Goal: Information Seeking & Learning: Learn about a topic

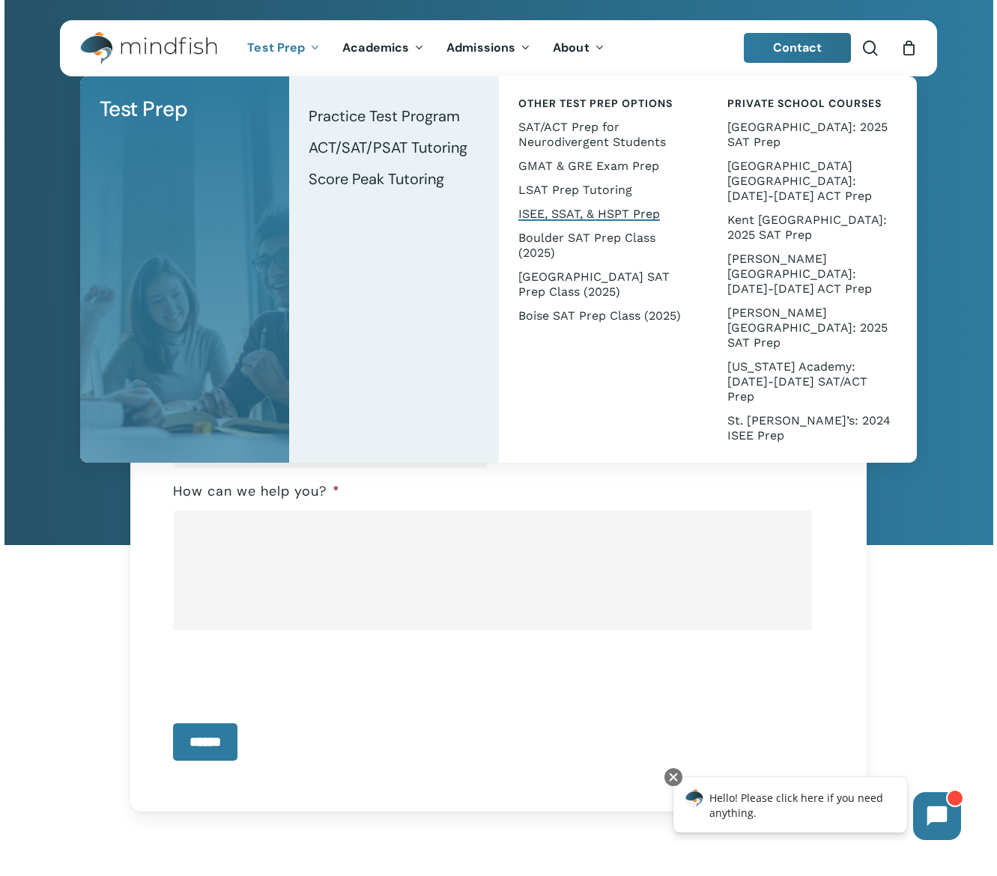
click at [589, 214] on span "ISEE, SSAT, & HSPT Prep" at bounding box center [589, 214] width 142 height 14
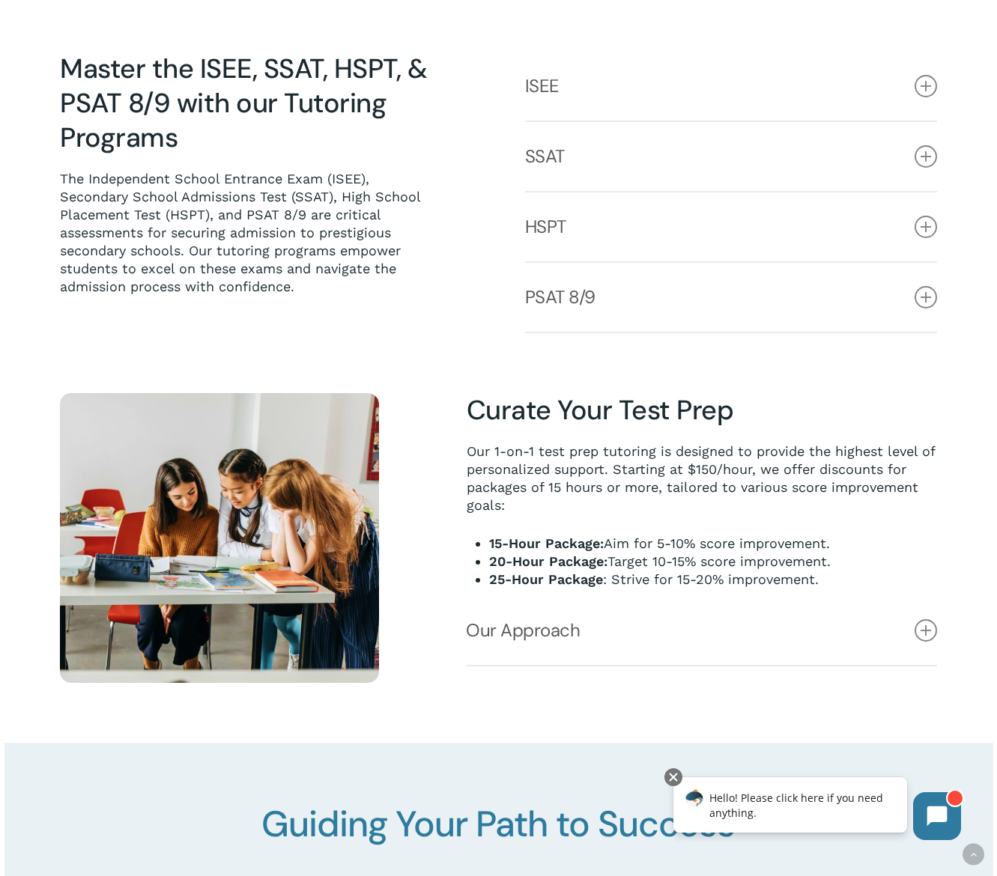
scroll to position [848, 0]
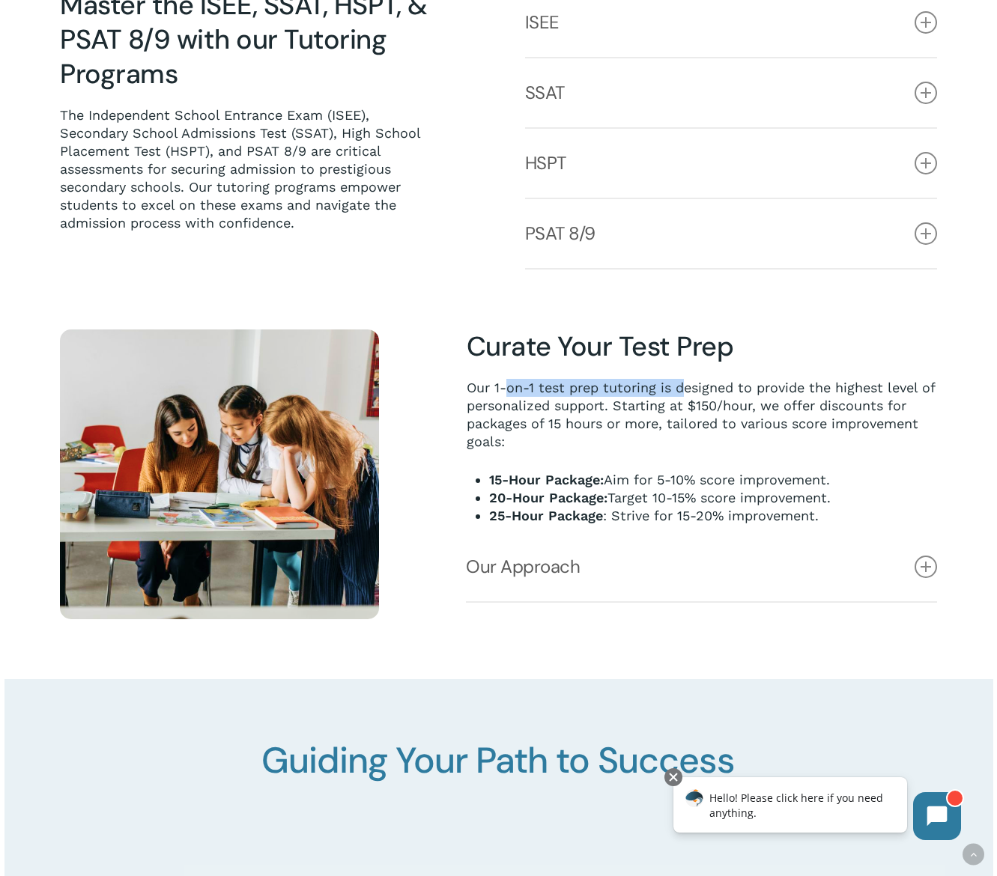
drag, startPoint x: 511, startPoint y: 387, endPoint x: 682, endPoint y: 405, distance: 172.4
click at [682, 398] on p "Our 1-on-1 test prep tutoring is designed to provide the highest level of perso…" at bounding box center [702, 425] width 470 height 92
click at [700, 426] on p "Our 1-on-1 test prep tutoring is designed to provide the highest level of perso…" at bounding box center [702, 425] width 470 height 92
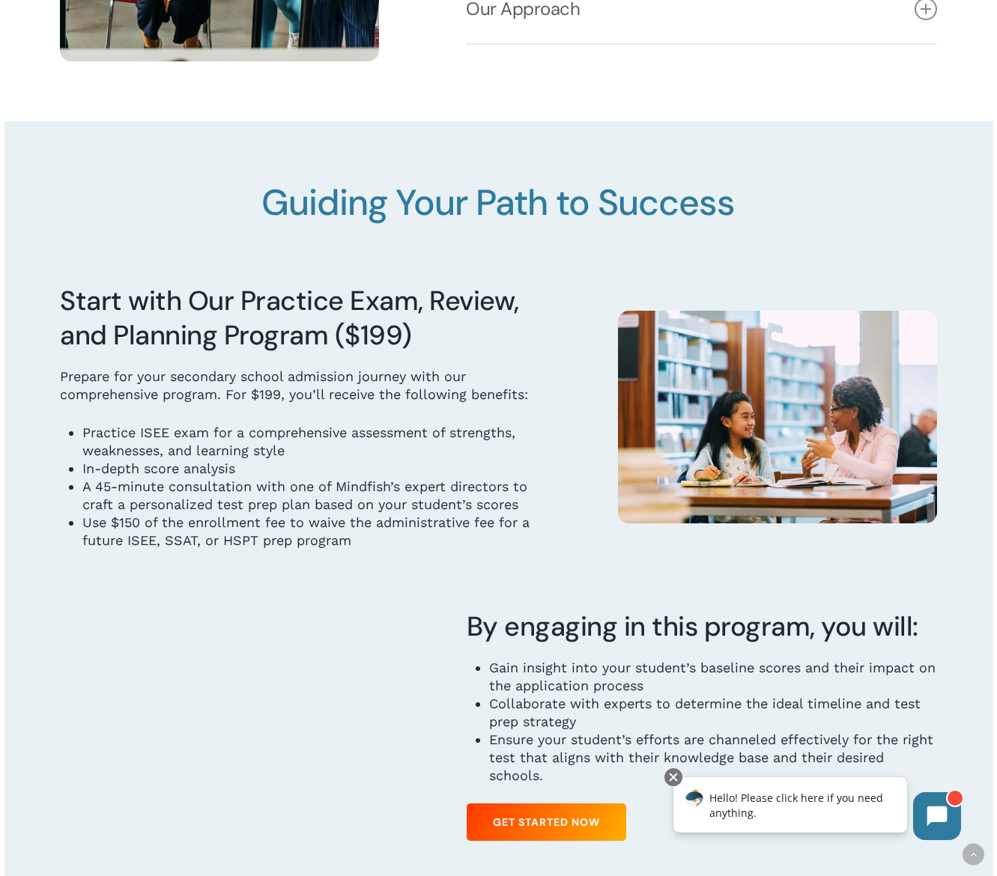
scroll to position [1546, 0]
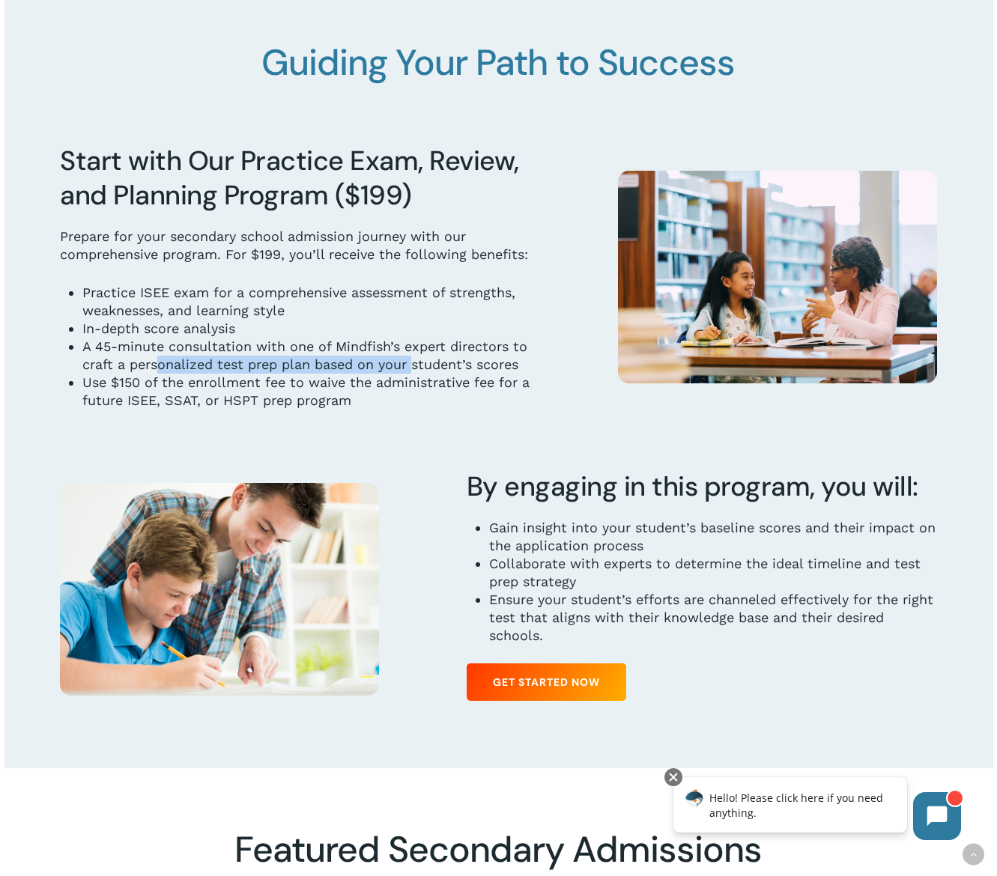
drag, startPoint x: 181, startPoint y: 374, endPoint x: 414, endPoint y: 379, distance: 232.3
click at [414, 374] on li "A 45-minute consultation with one of Mindfish’s expert directors to craft a per…" at bounding box center [306, 356] width 448 height 36
click at [427, 374] on li "A 45-minute consultation with one of Mindfish’s expert directors to craft a per…" at bounding box center [306, 356] width 448 height 36
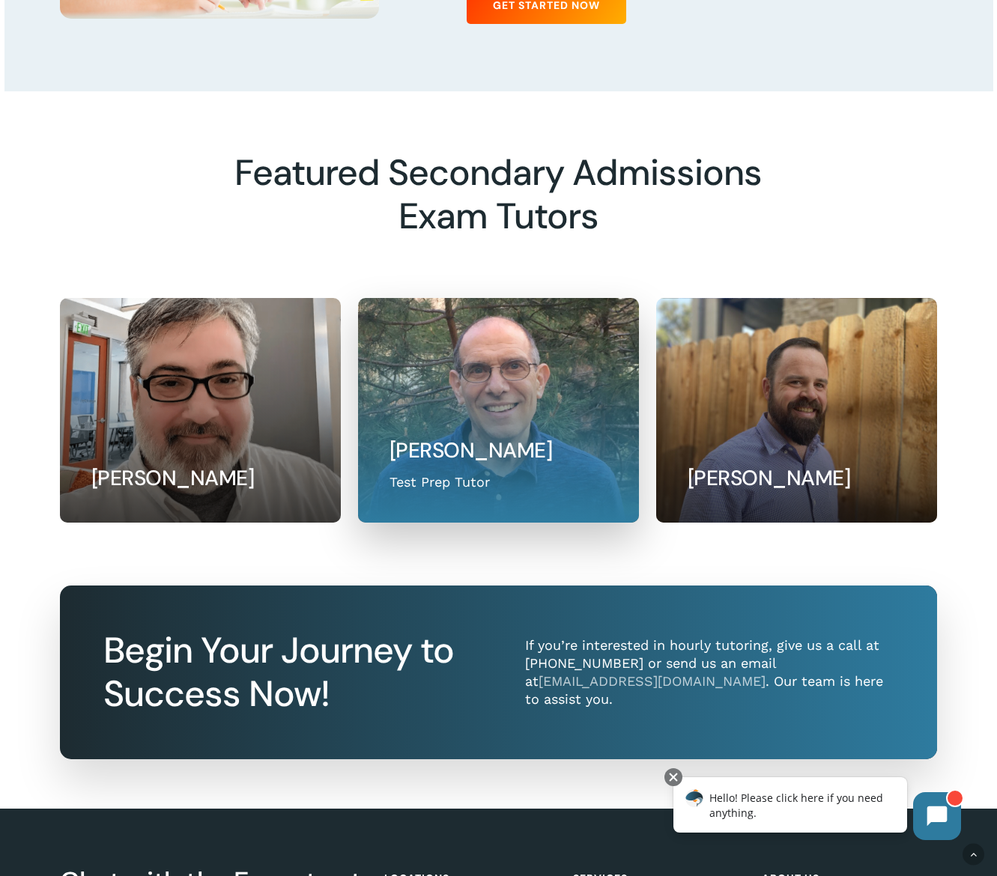
scroll to position [1704, 0]
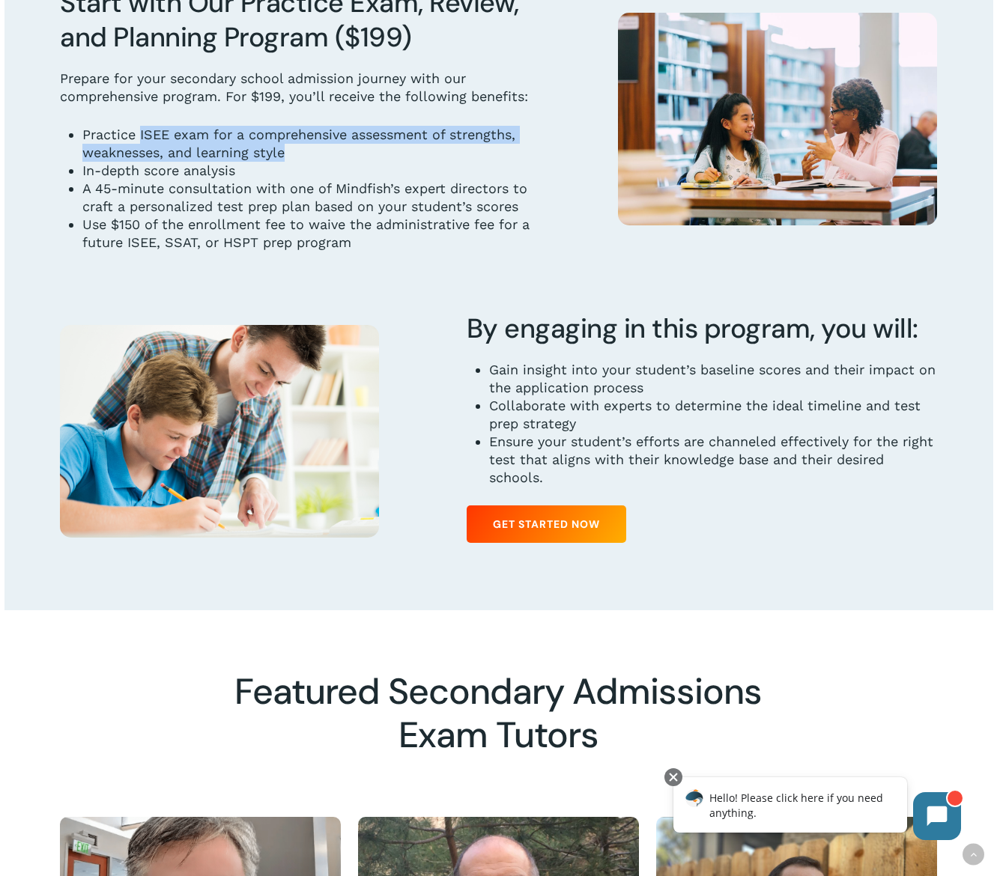
drag, startPoint x: 141, startPoint y: 165, endPoint x: 449, endPoint y: 184, distance: 309.2
click at [449, 162] on li "Practice ISEE exam for a comprehensive assessment of strengths, weaknesses, and…" at bounding box center [306, 144] width 448 height 36
click at [380, 246] on li "Use $150 of the enrollment fee to waive the administrative fee for a future ISE…" at bounding box center [306, 234] width 448 height 36
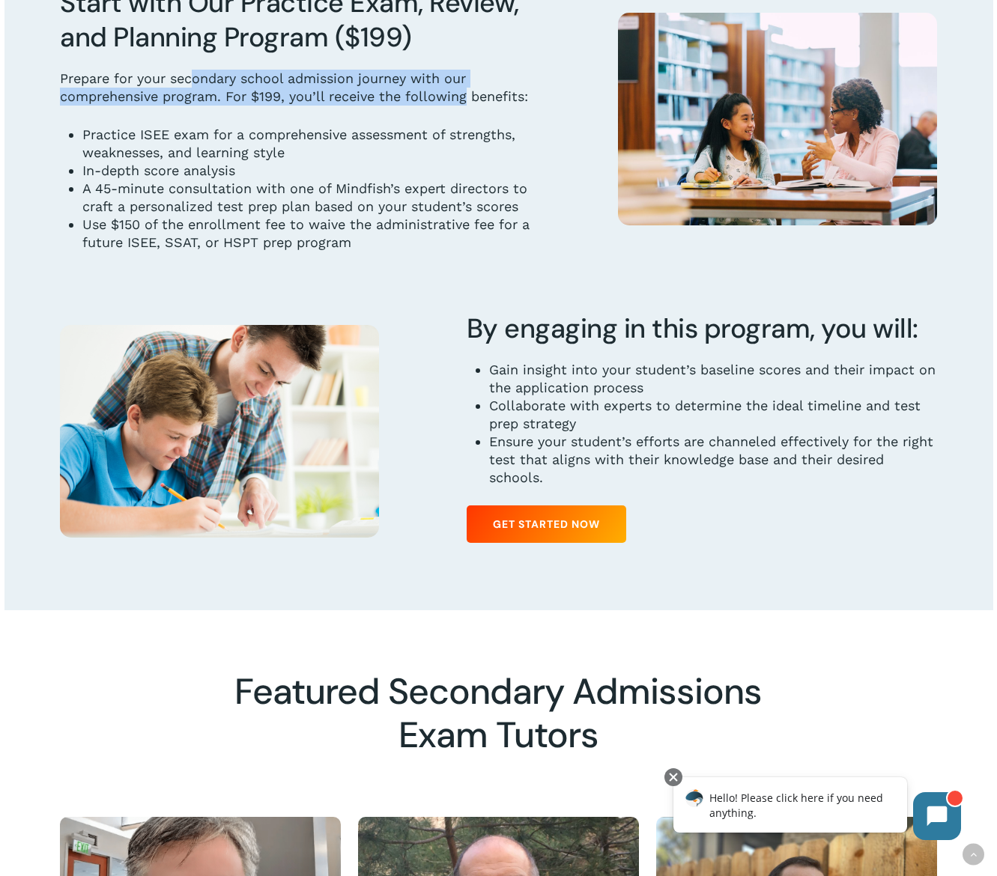
drag, startPoint x: 196, startPoint y: 88, endPoint x: 498, endPoint y: 107, distance: 302.5
click at [498, 107] on p "Prepare for your secondary school admission journey with our comprehensive prog…" at bounding box center [295, 98] width 470 height 56
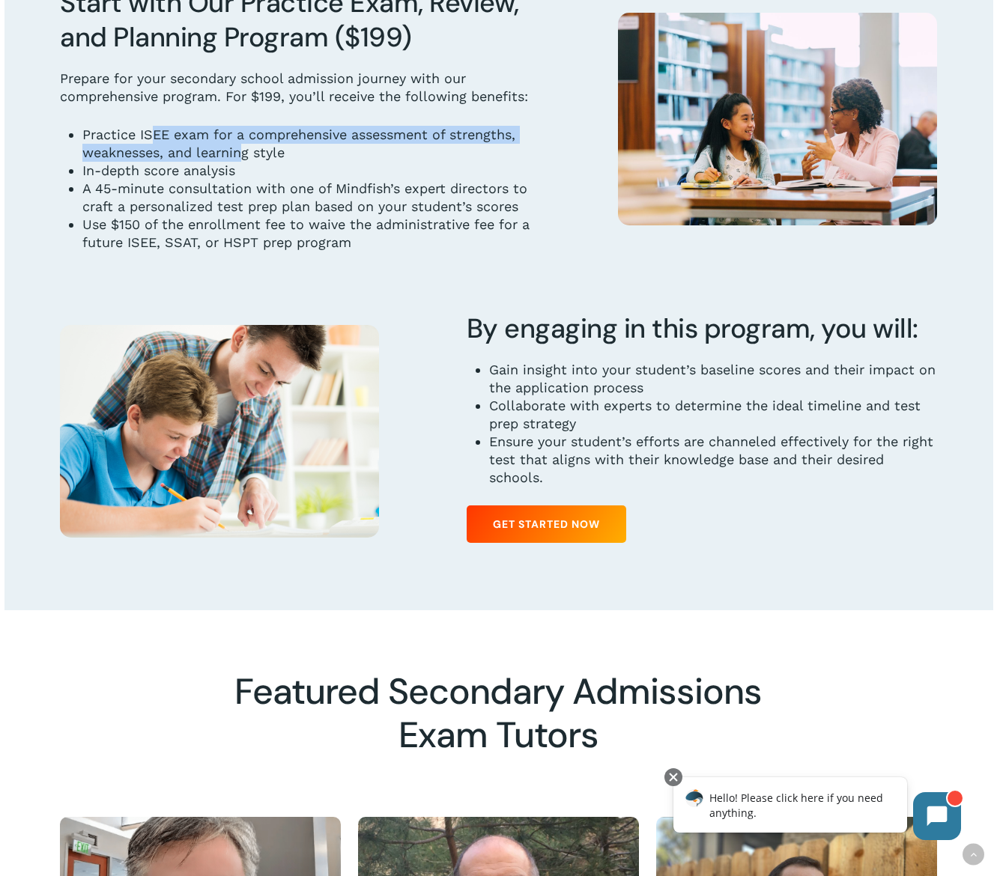
drag, startPoint x: 152, startPoint y: 161, endPoint x: 241, endPoint y: 169, distance: 89.5
click at [241, 162] on li "Practice ISEE exam for a comprehensive assessment of strengths, weaknesses, and…" at bounding box center [306, 144] width 448 height 36
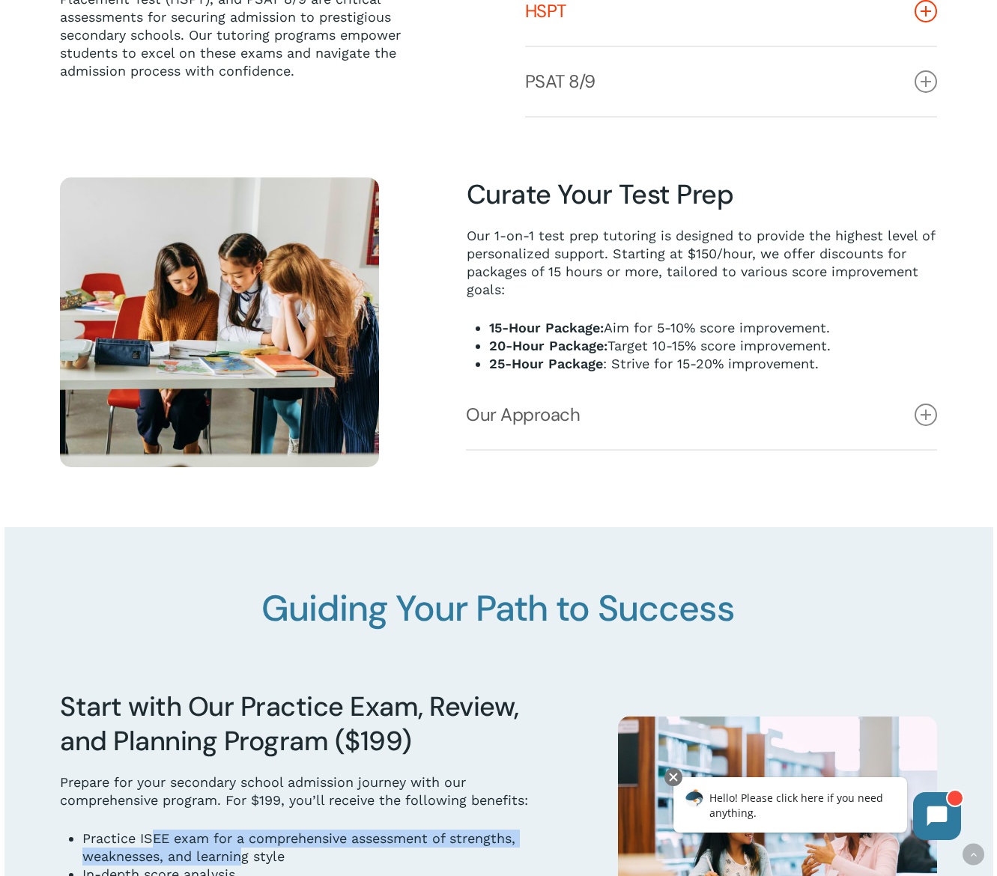
scroll to position [678, 0]
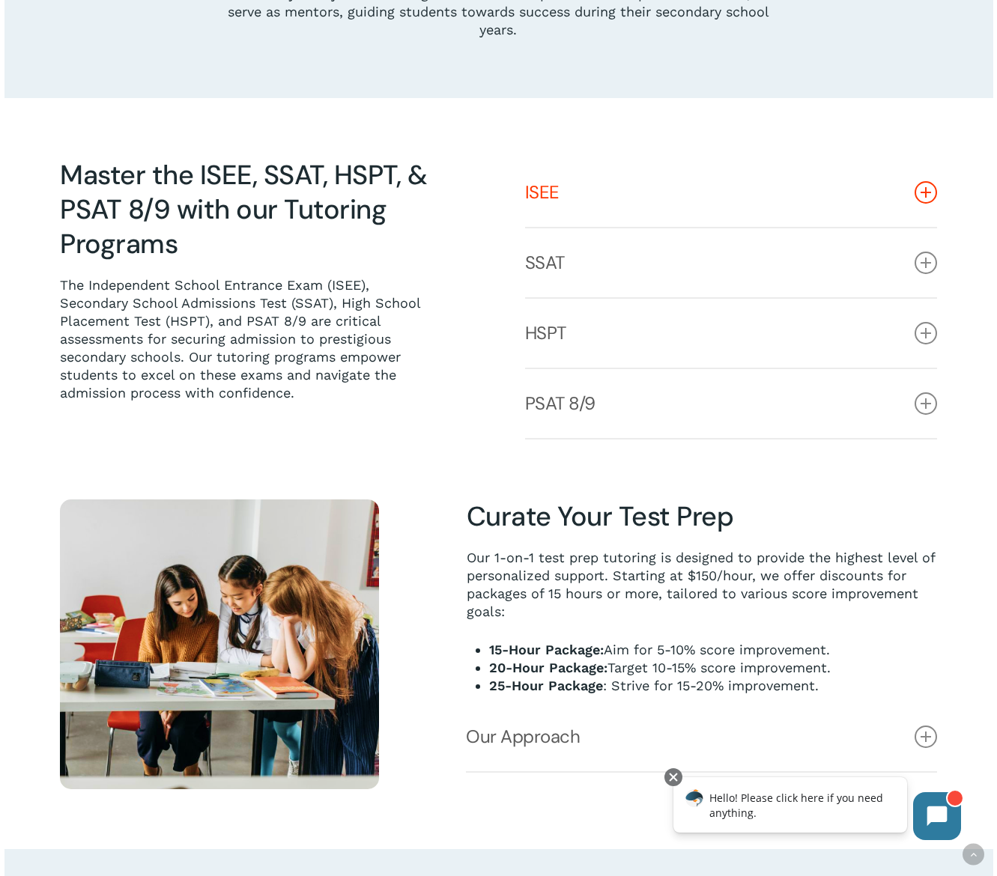
click at [923, 197] on icon at bounding box center [926, 192] width 22 height 22
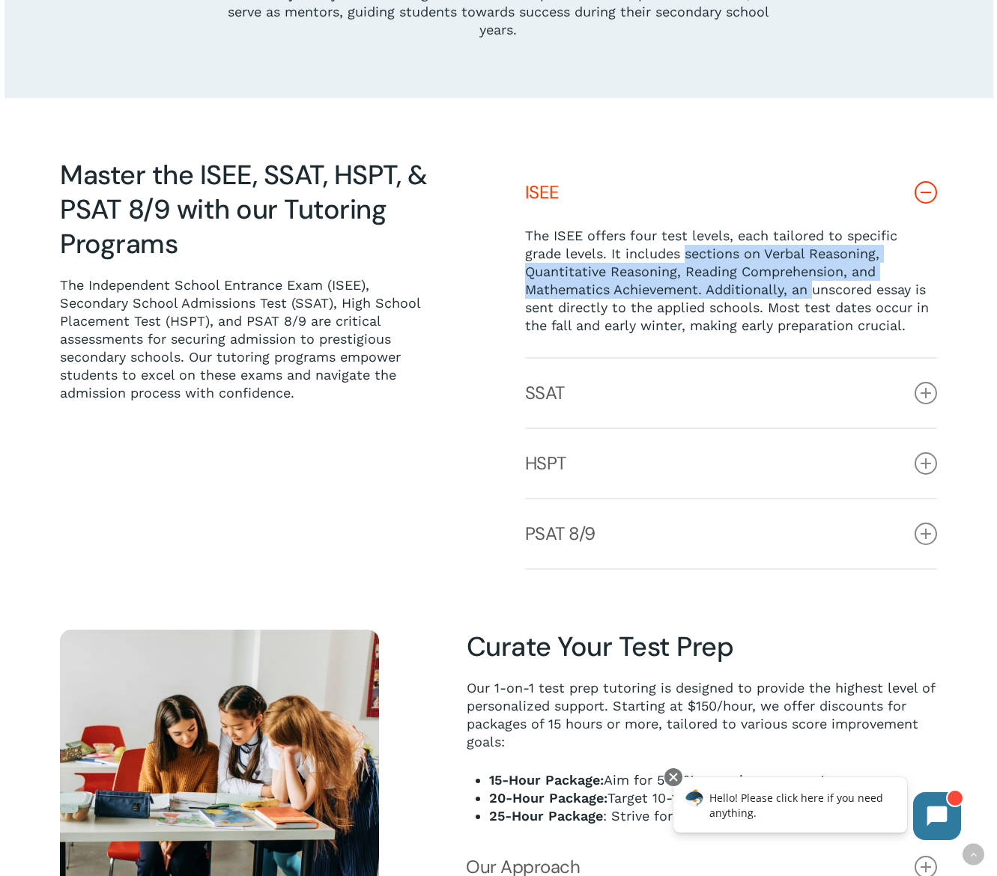
drag, startPoint x: 686, startPoint y: 258, endPoint x: 815, endPoint y: 284, distance: 131.5
click at [815, 284] on p "The ISEE offers four test levels, each tailored to specific grade levels. It in…" at bounding box center [731, 281] width 413 height 108
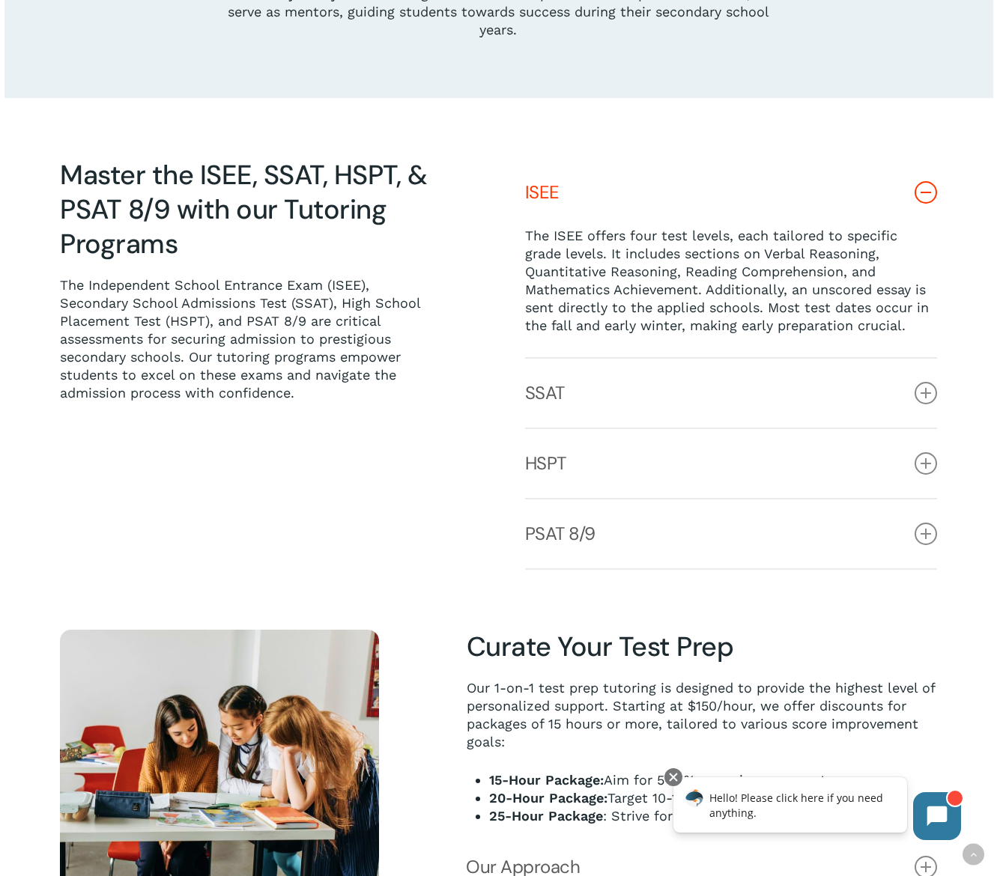
click at [761, 315] on p "The ISEE offers four test levels, each tailored to specific grade levels. It in…" at bounding box center [731, 281] width 413 height 108
click at [914, 392] on link "SSAT" at bounding box center [731, 393] width 413 height 69
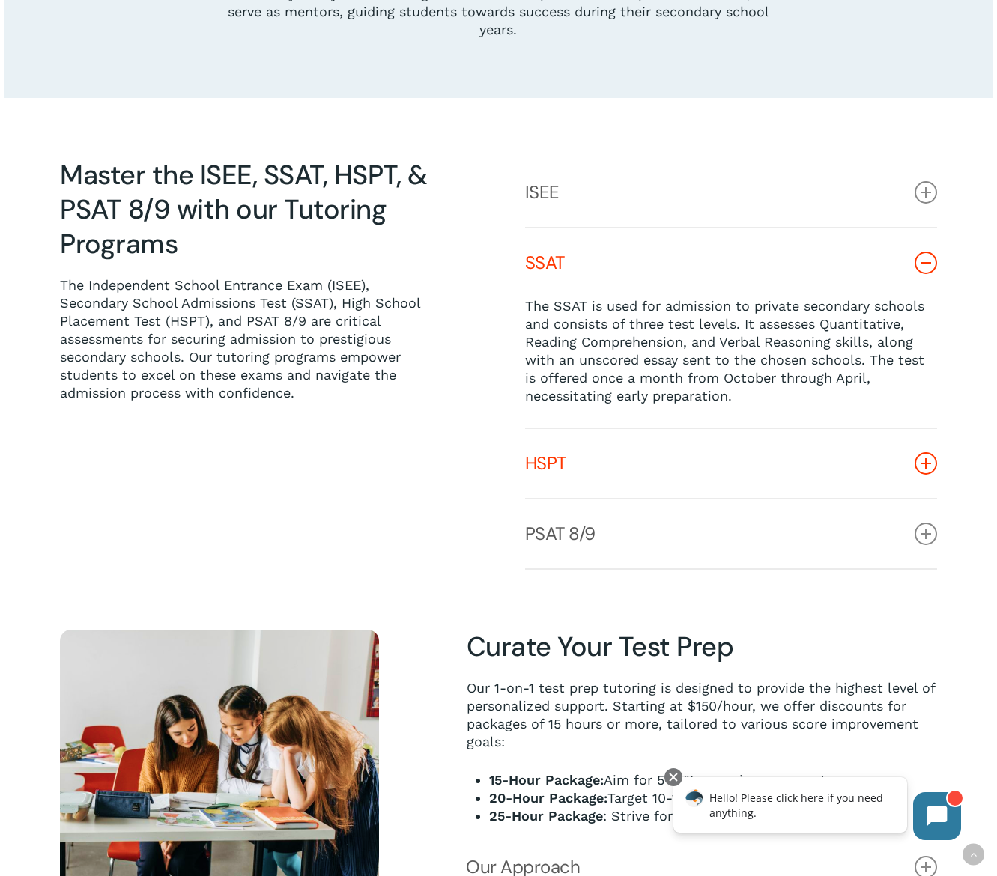
click at [930, 466] on icon at bounding box center [926, 463] width 22 height 22
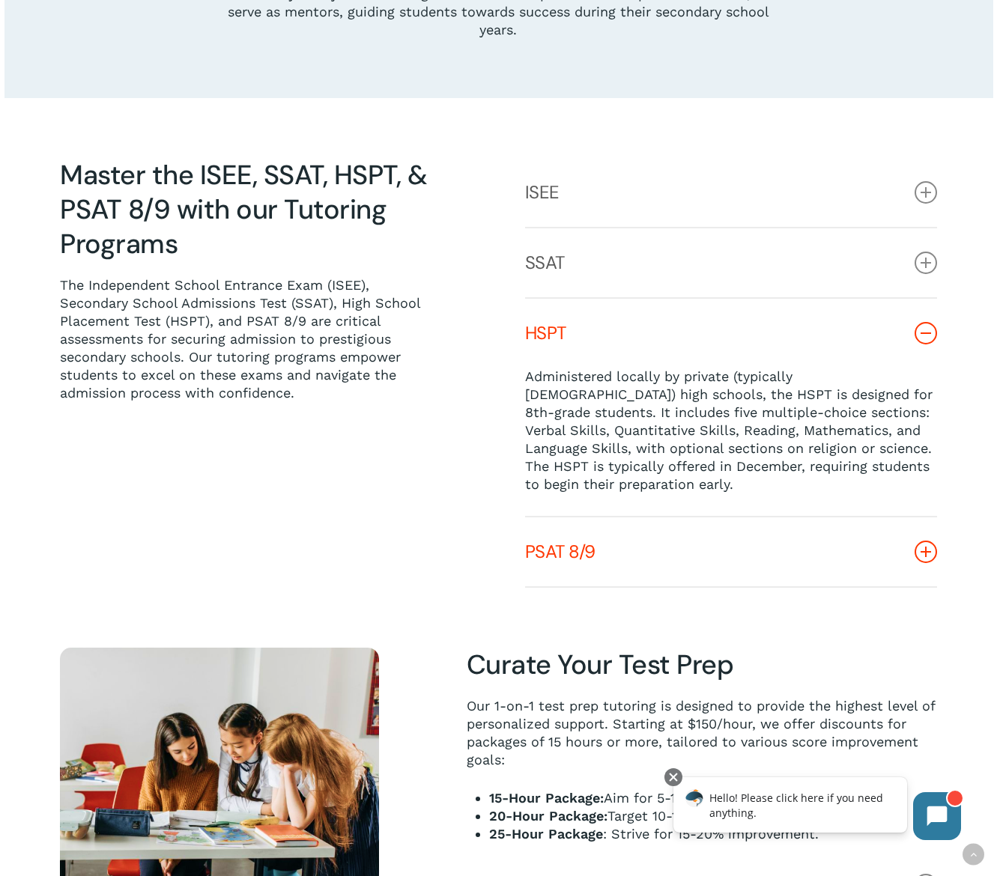
click at [934, 557] on icon at bounding box center [926, 552] width 22 height 22
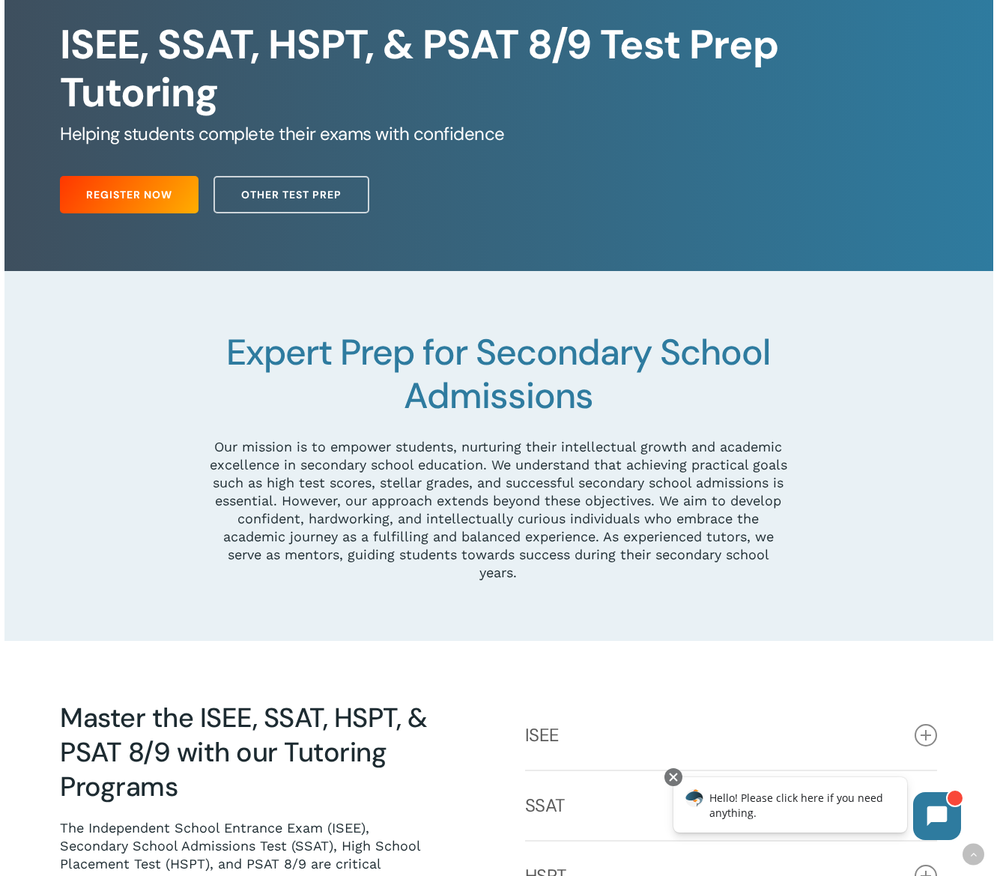
scroll to position [0, 0]
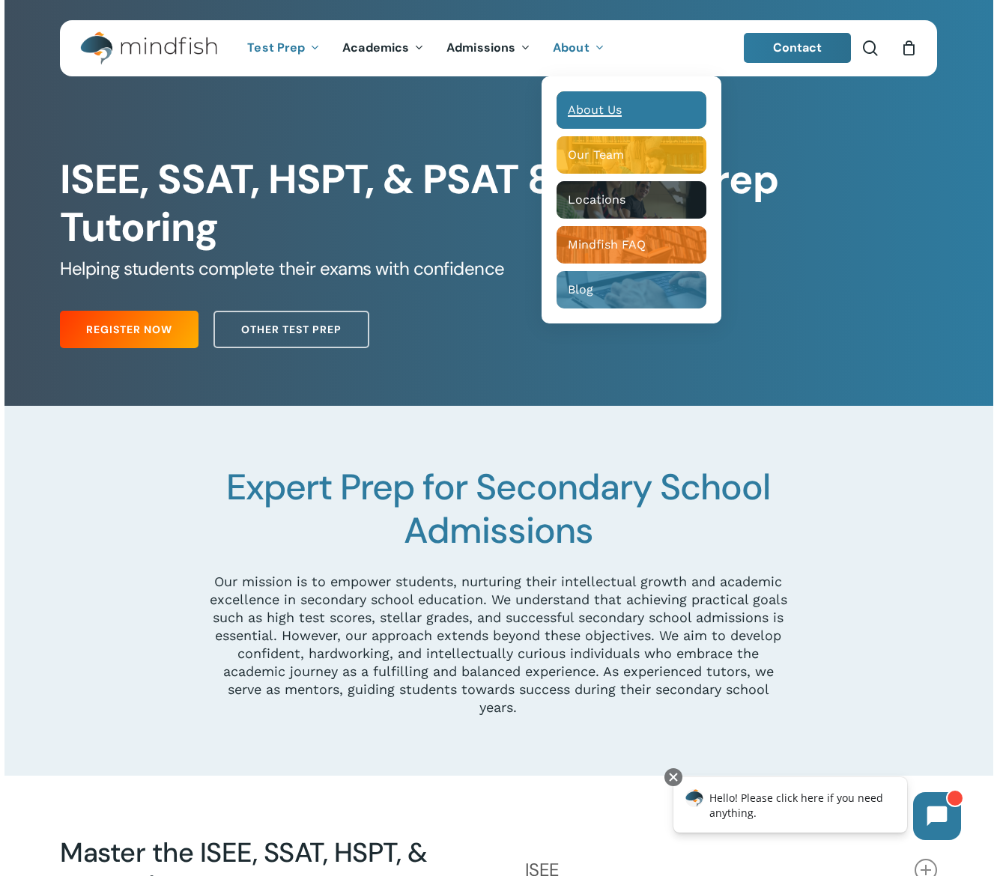
click at [584, 112] on span "About Us" at bounding box center [595, 110] width 54 height 14
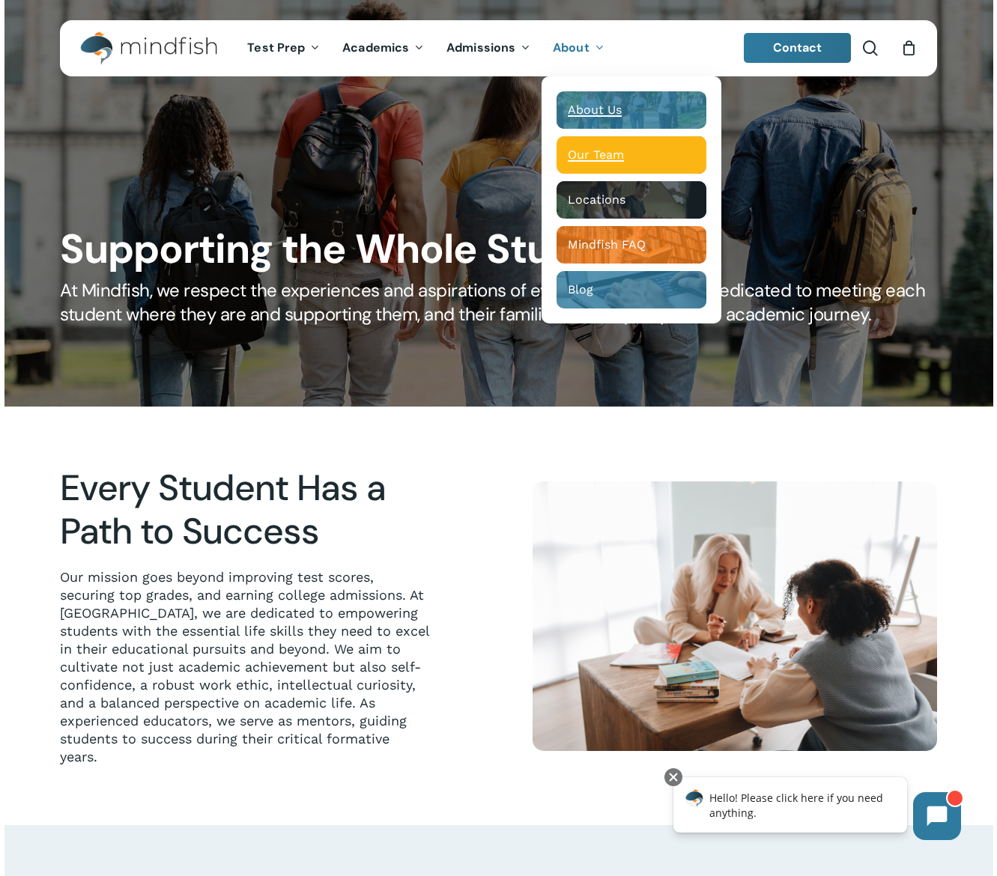
click at [591, 153] on span "Our Team" at bounding box center [596, 155] width 56 height 14
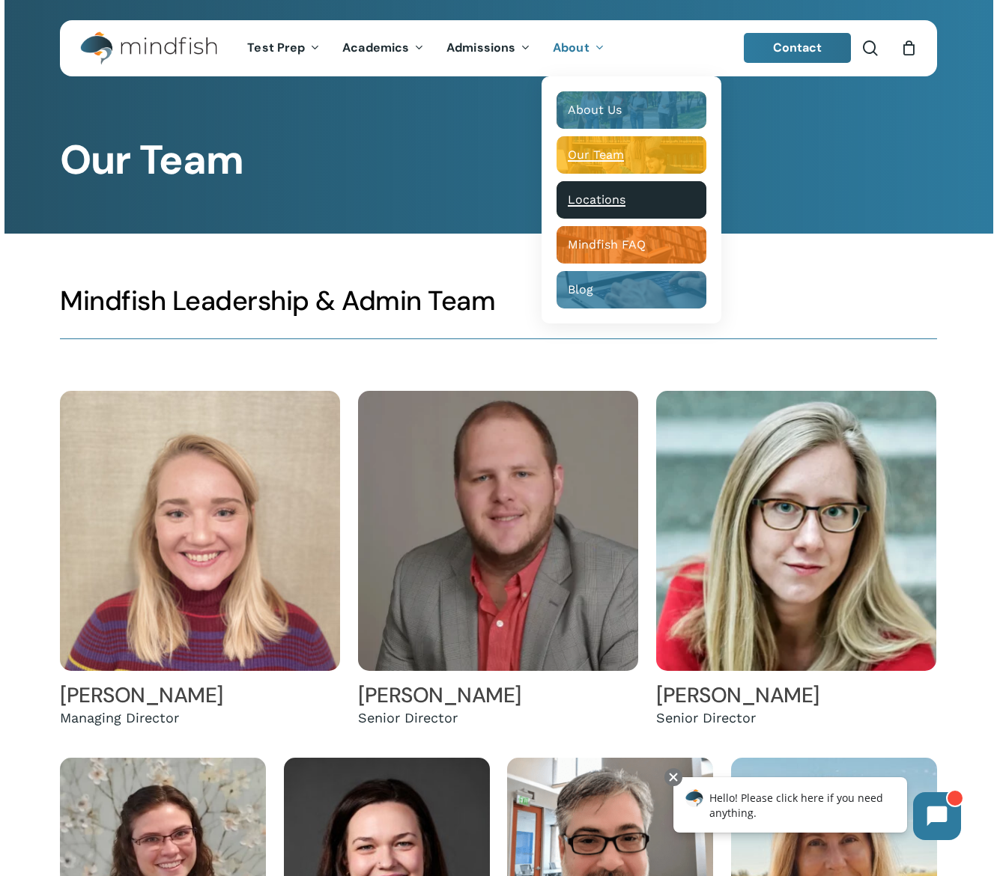
click at [616, 199] on span "Locations" at bounding box center [597, 200] width 58 height 14
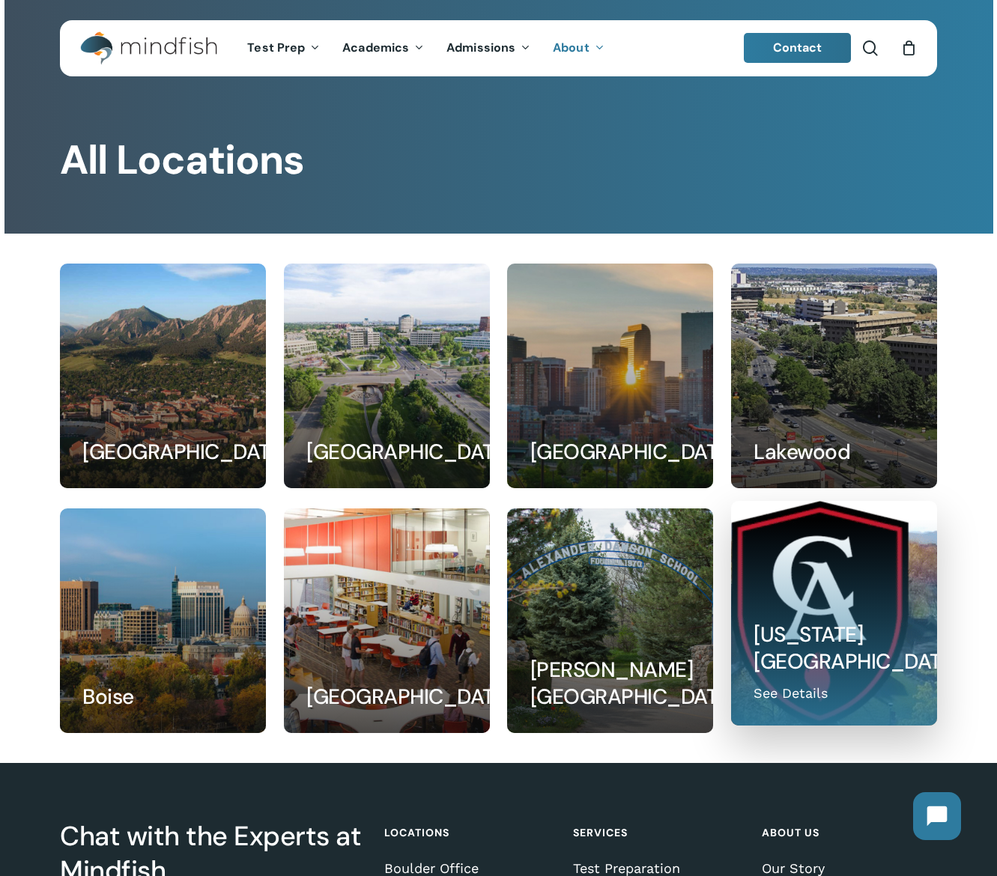
scroll to position [257, 0]
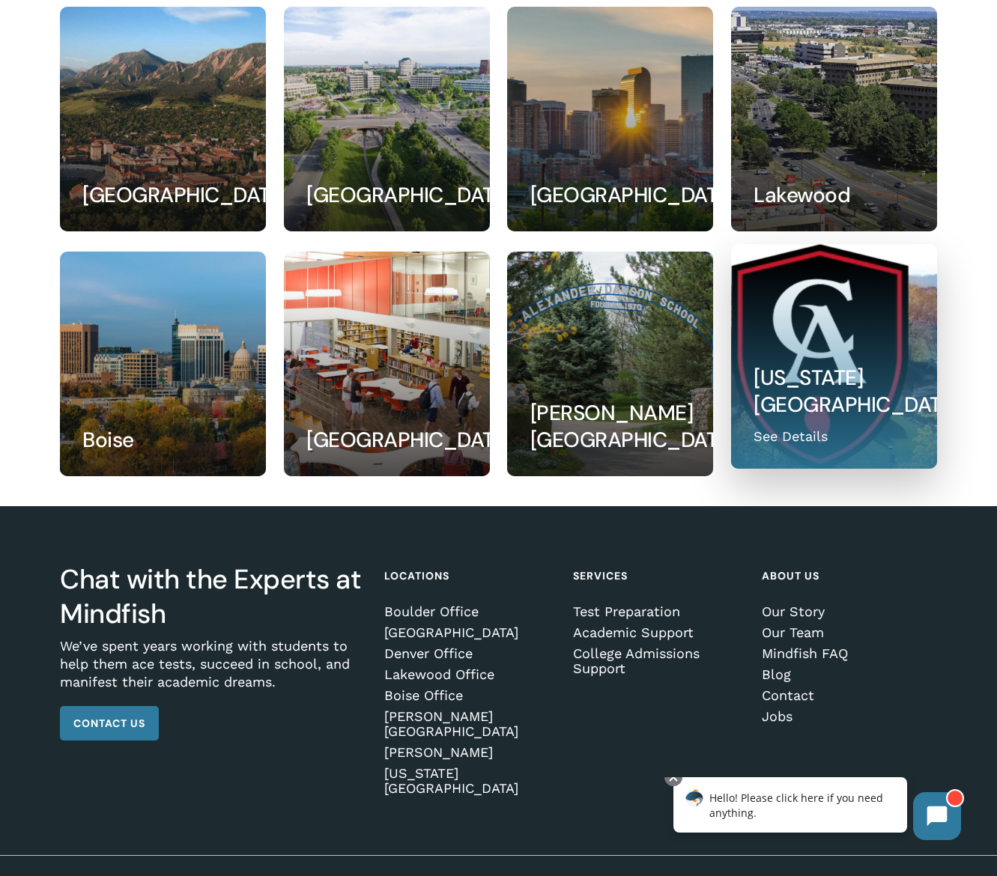
click at [891, 401] on link at bounding box center [834, 356] width 205 height 223
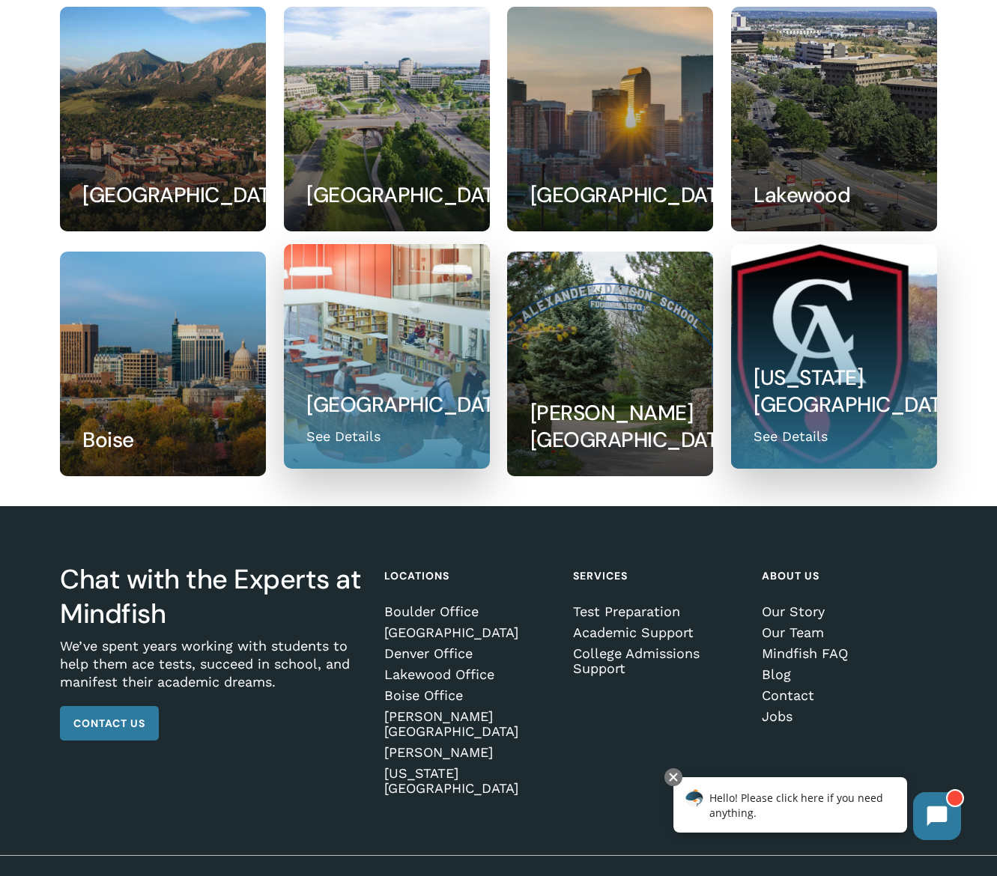
click at [409, 336] on link at bounding box center [387, 356] width 205 height 223
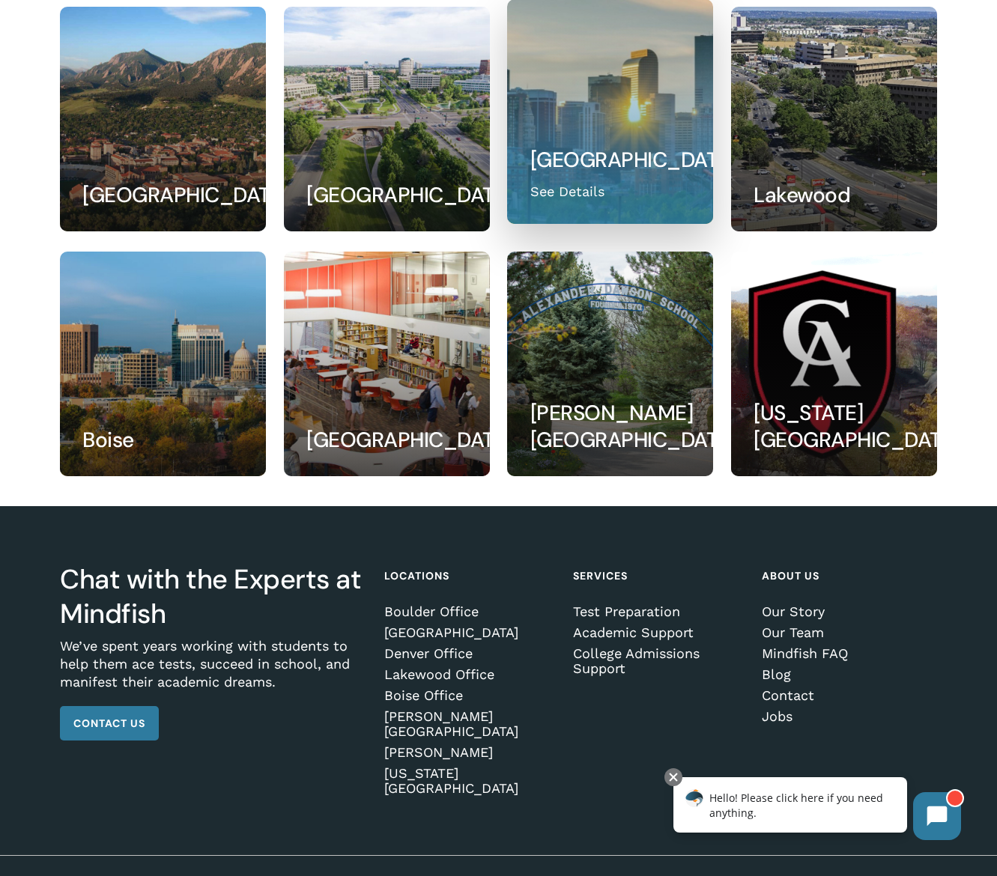
scroll to position [0, 0]
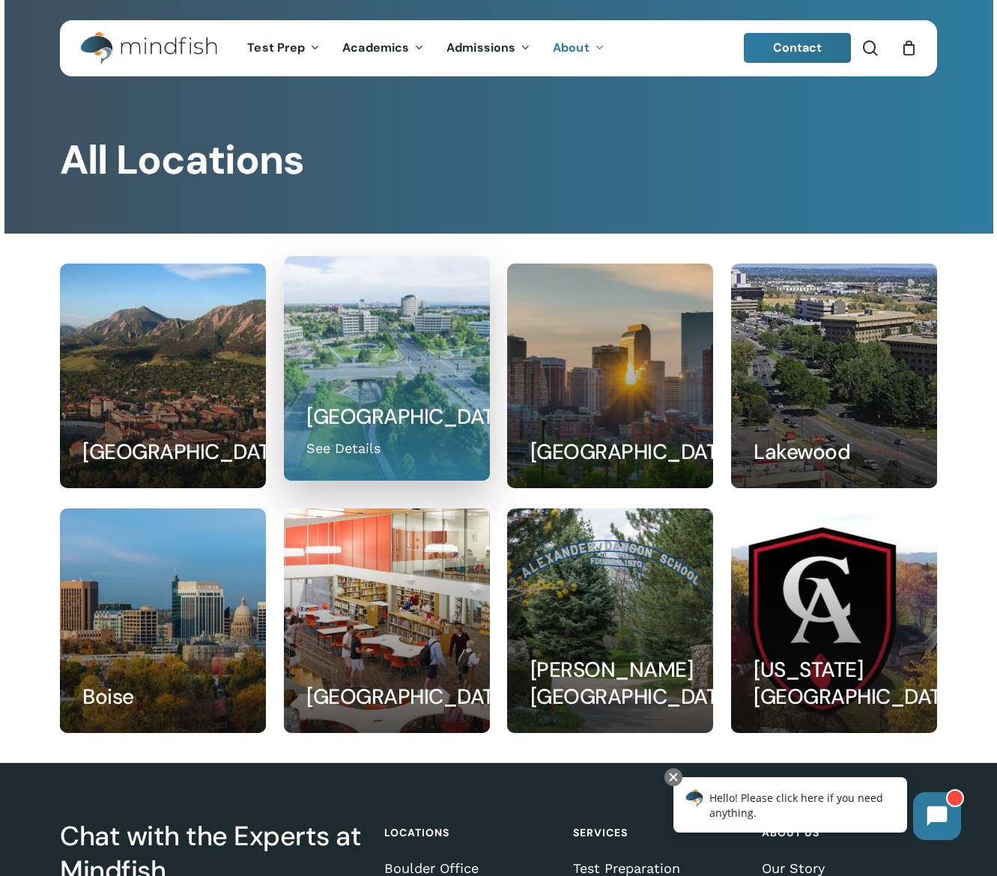
click at [377, 372] on link at bounding box center [387, 368] width 205 height 223
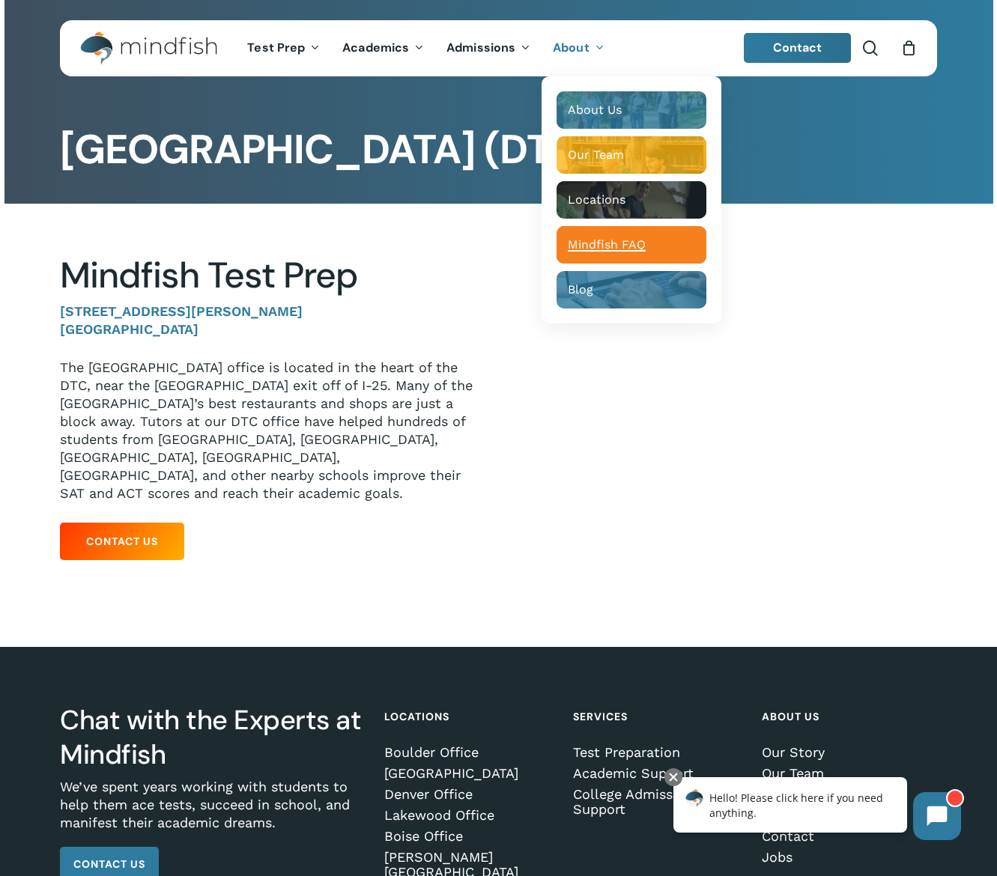
click at [627, 247] on span "Mindfish FAQ" at bounding box center [607, 244] width 78 height 14
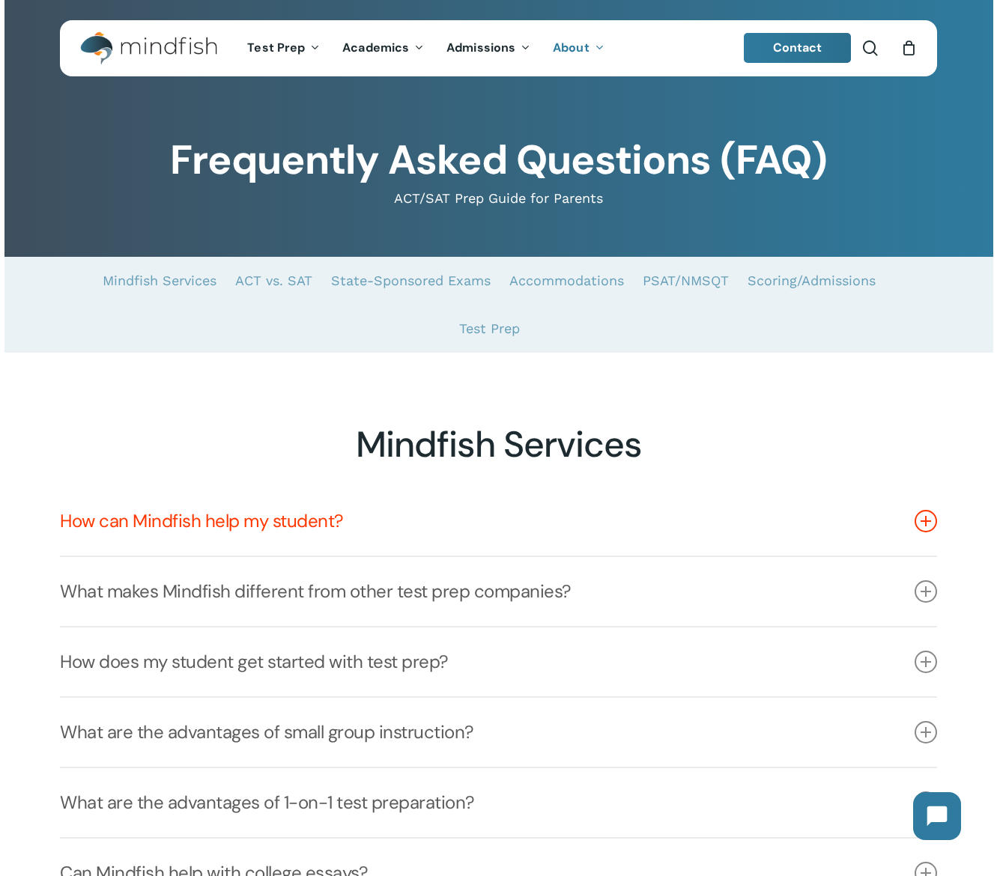
scroll to position [124, 0]
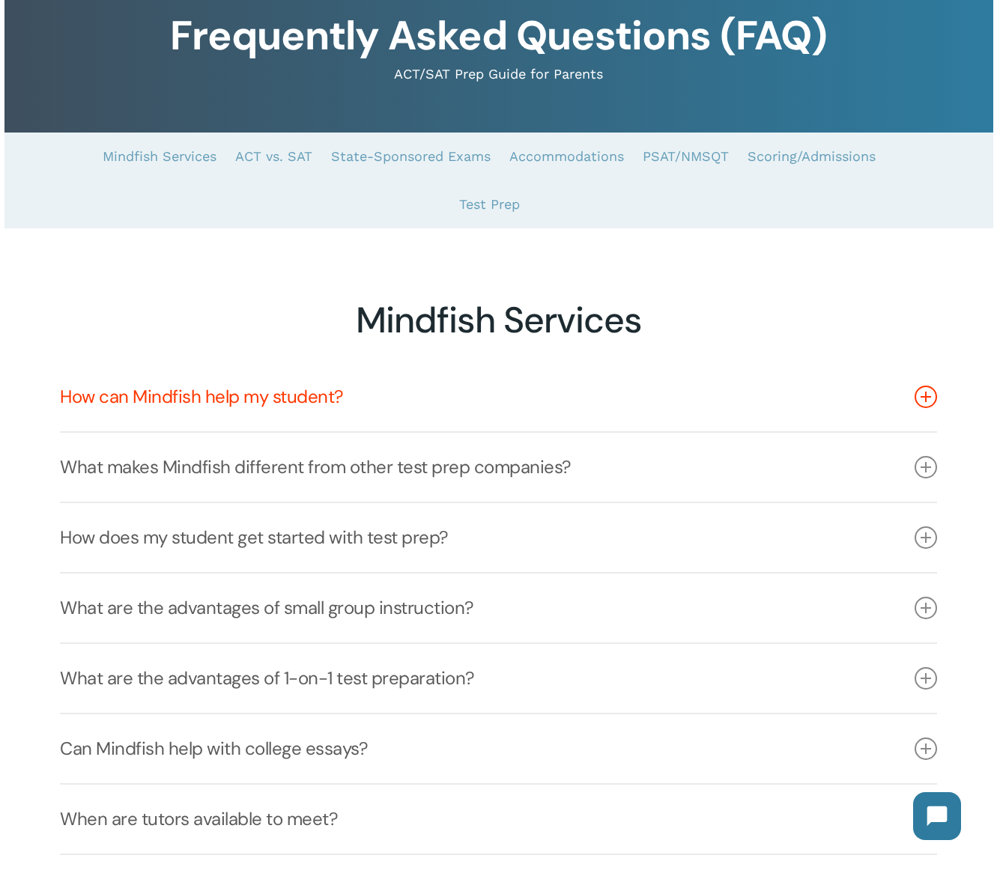
click at [923, 394] on icon at bounding box center [926, 397] width 22 height 22
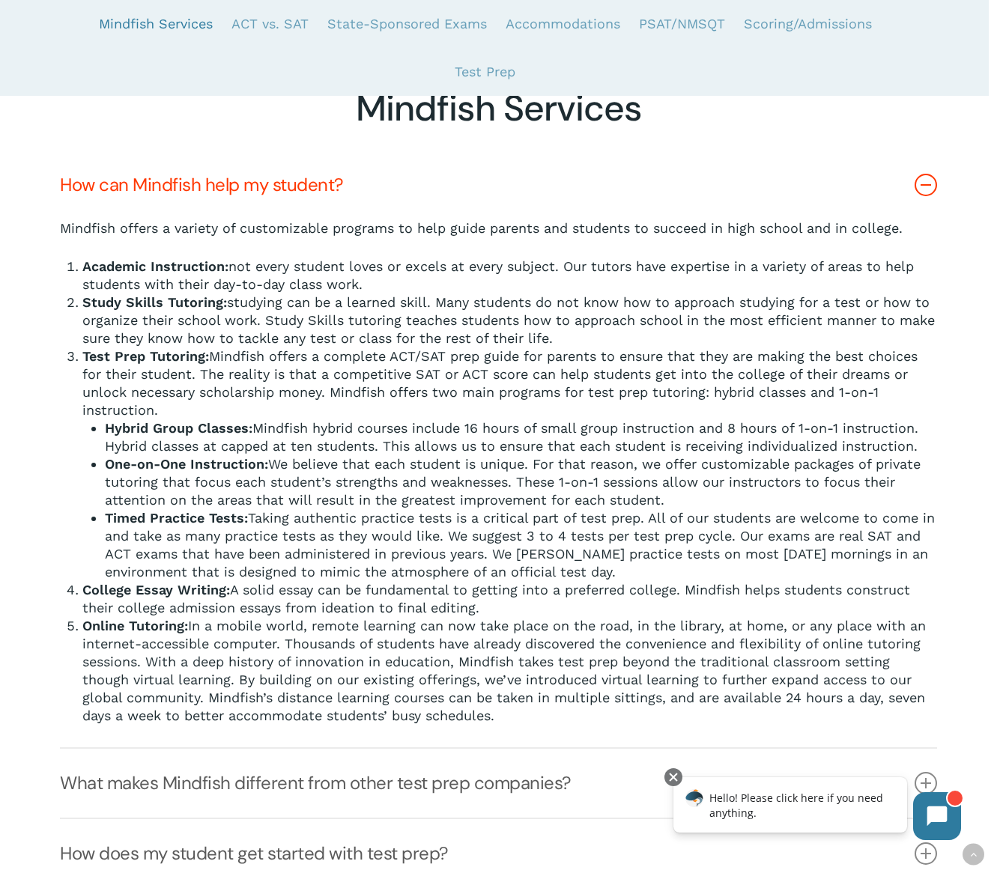
scroll to position [647, 0]
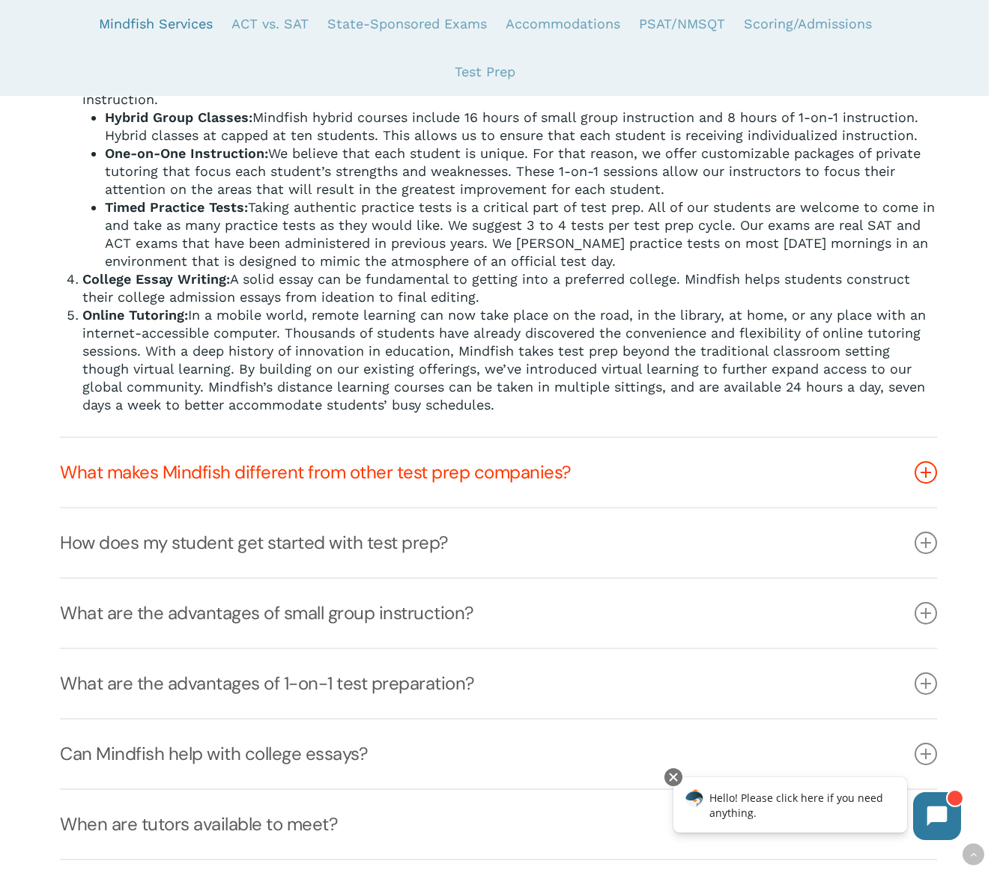
click at [468, 478] on link "What makes Mindfish different from other test prep companies?" at bounding box center [498, 472] width 877 height 69
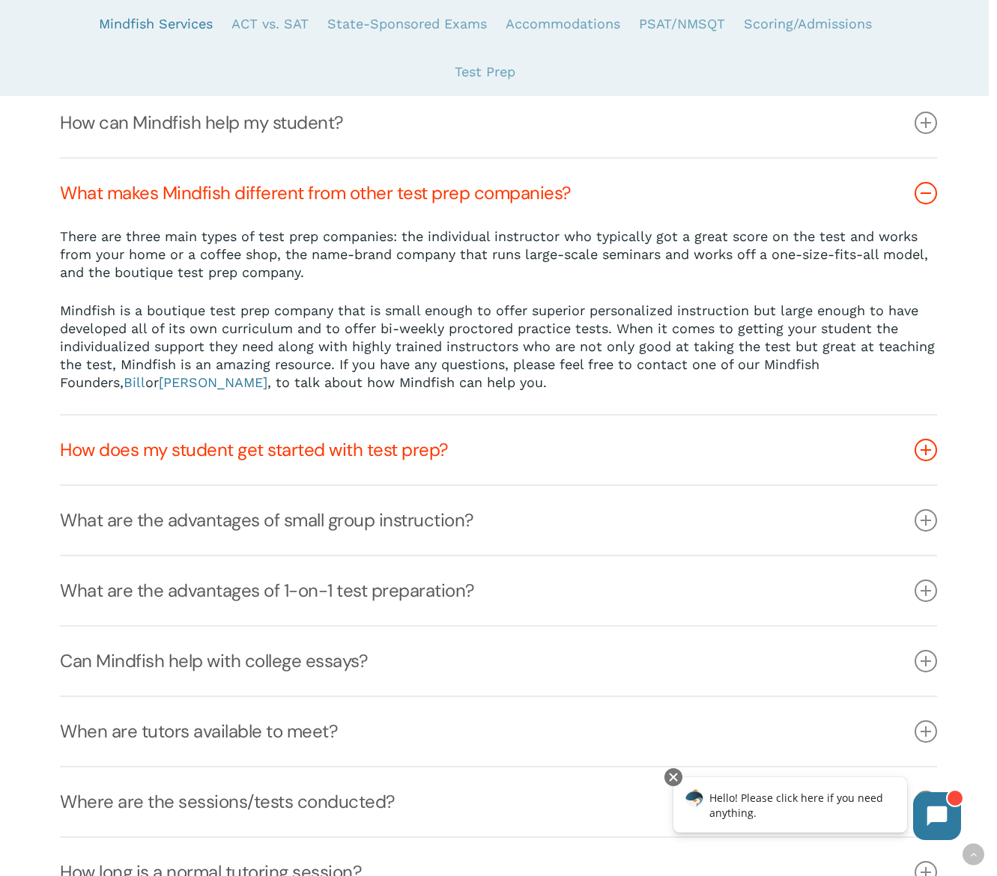
scroll to position [402, 0]
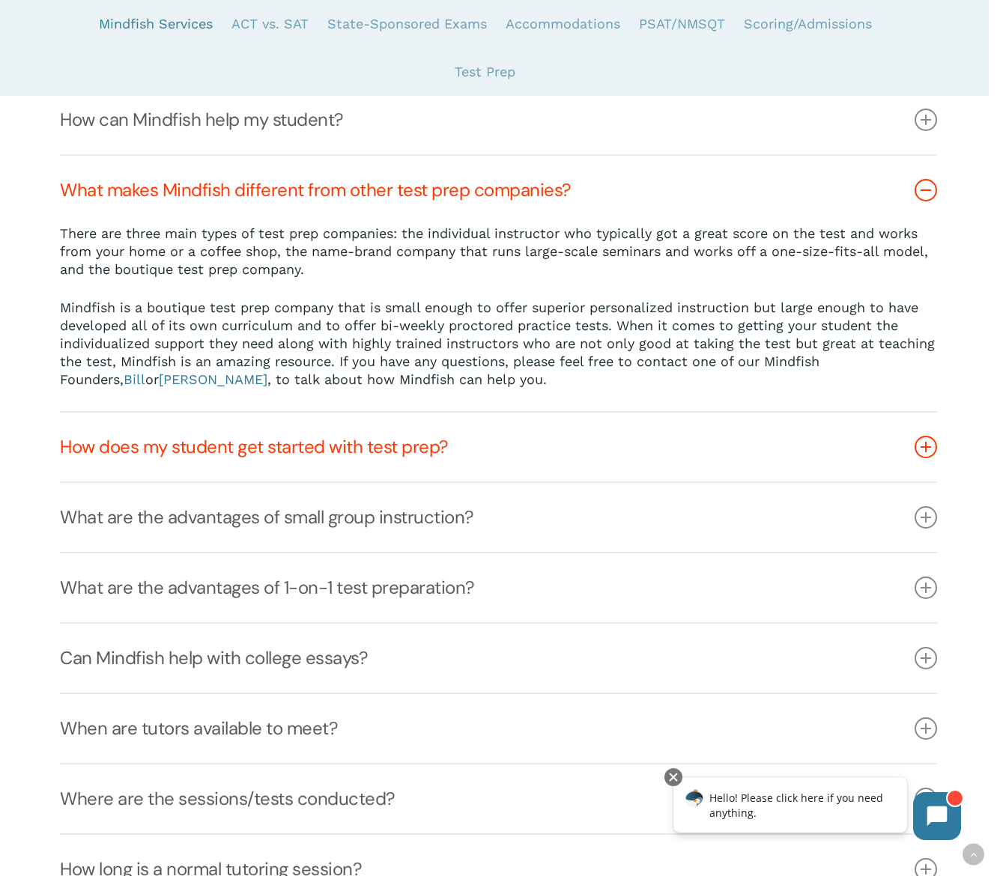
click at [423, 440] on link "How does my student get started with test prep?" at bounding box center [498, 447] width 877 height 69
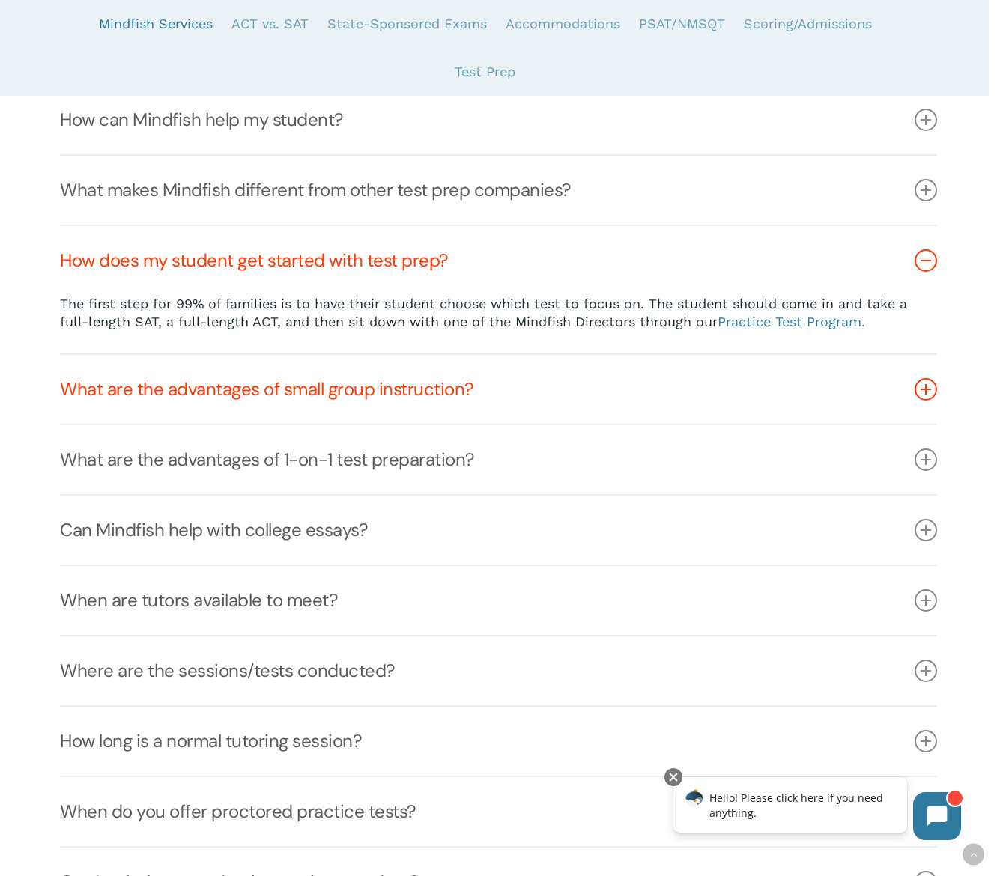
click at [292, 392] on link "What are the advantages of small group instruction?" at bounding box center [498, 389] width 877 height 69
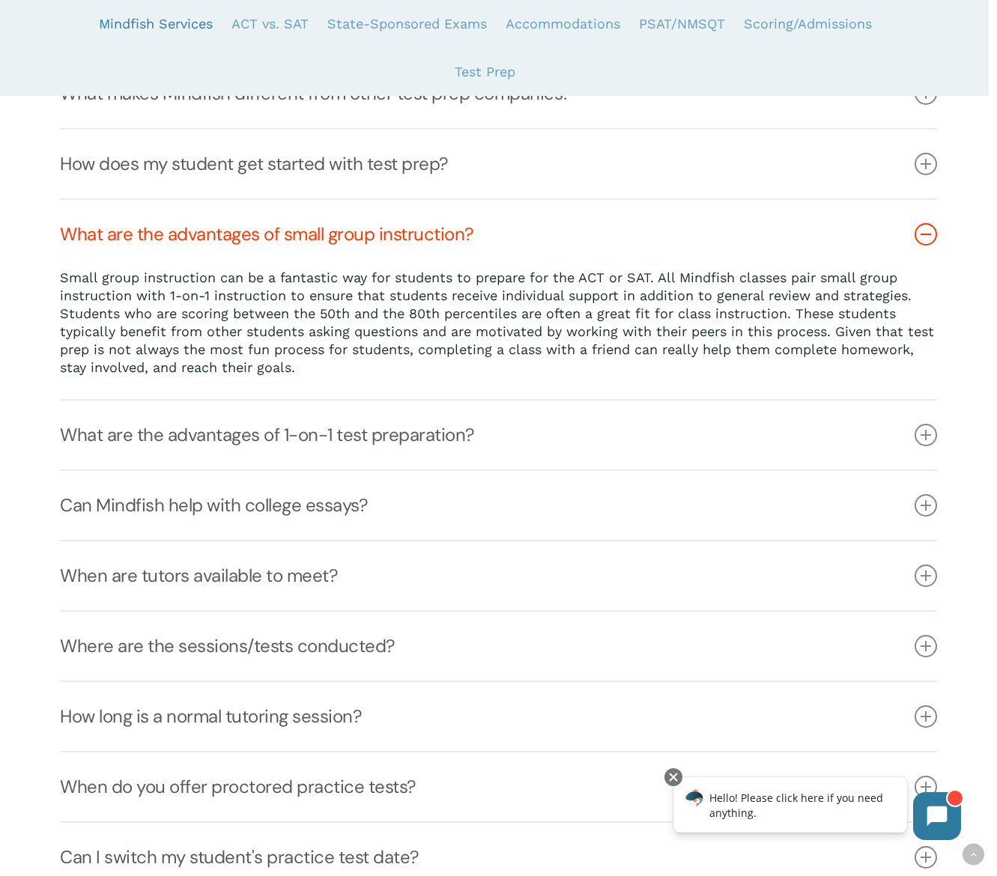
scroll to position [566, 0]
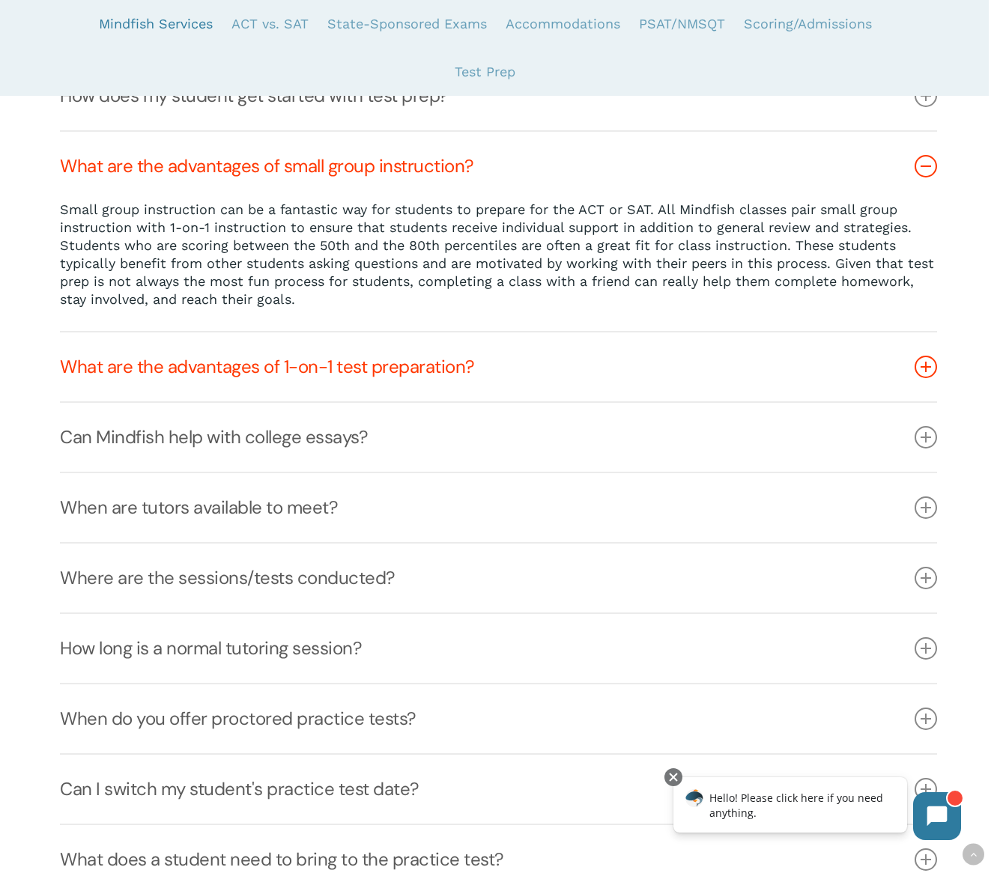
click at [348, 378] on link "What are the advantages of 1-on-1 test preparation?" at bounding box center [498, 367] width 877 height 69
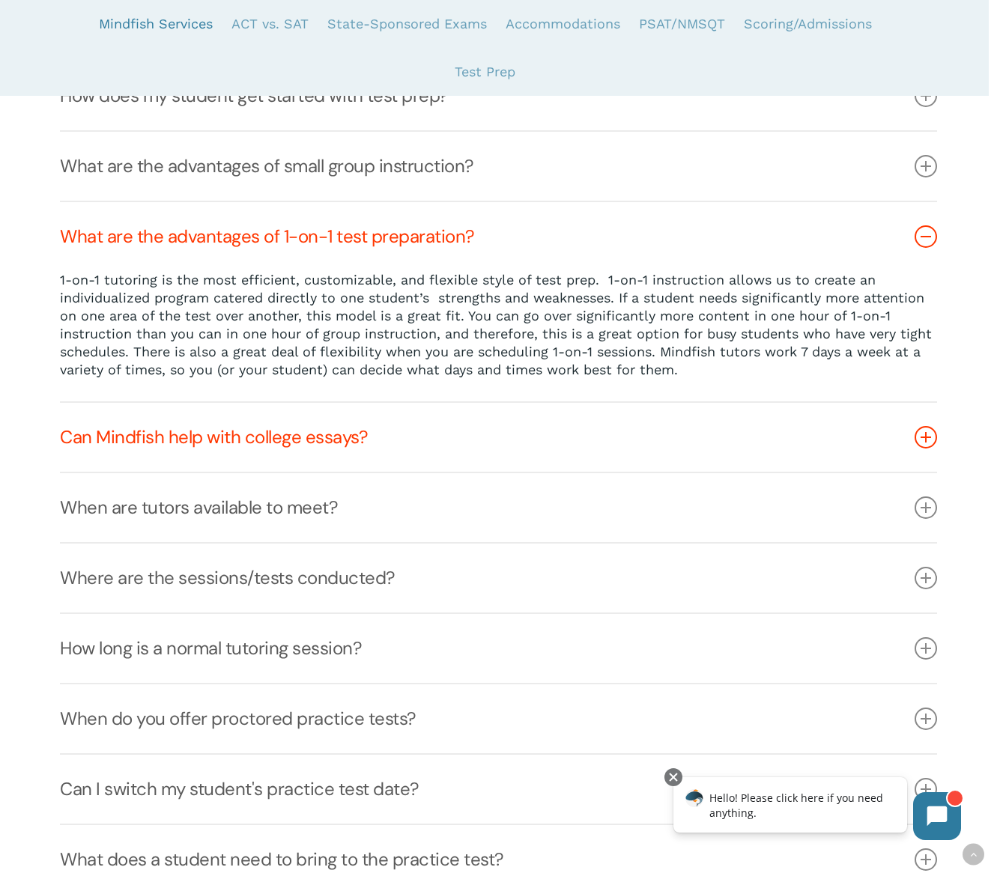
click at [284, 438] on link "Can Mindfish help with college essays?" at bounding box center [498, 437] width 877 height 69
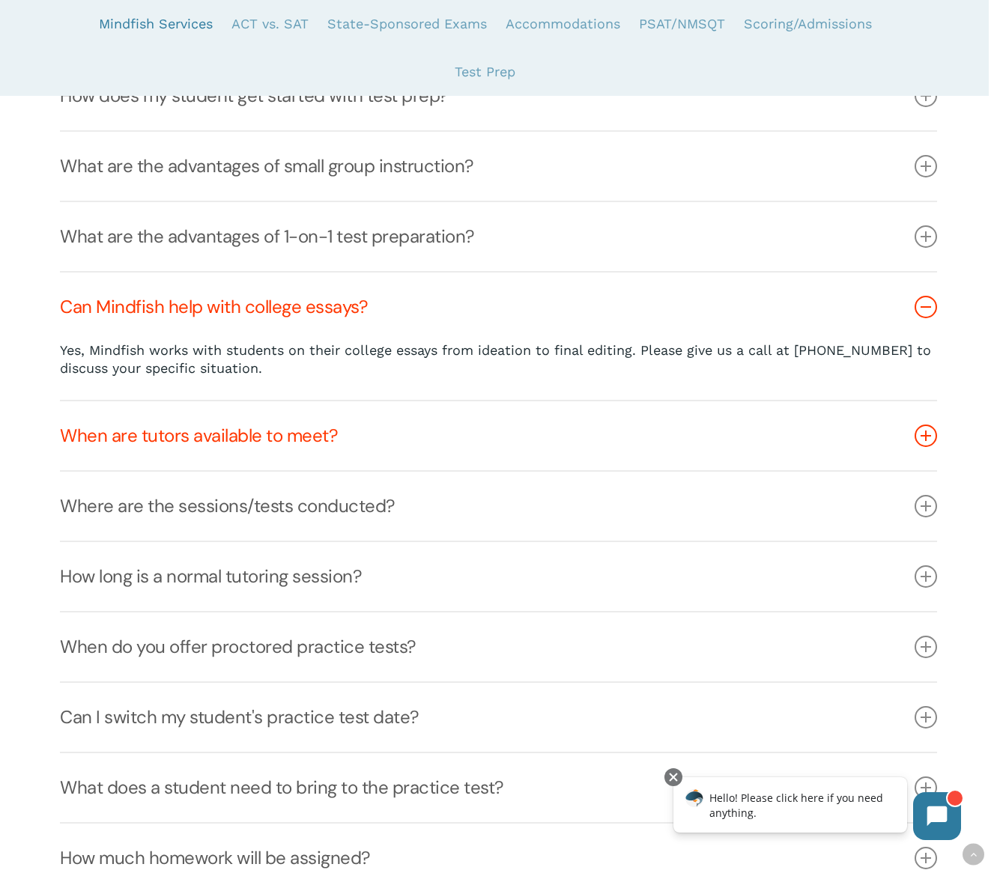
click at [285, 447] on link "When are tutors available to meet?" at bounding box center [498, 436] width 877 height 69
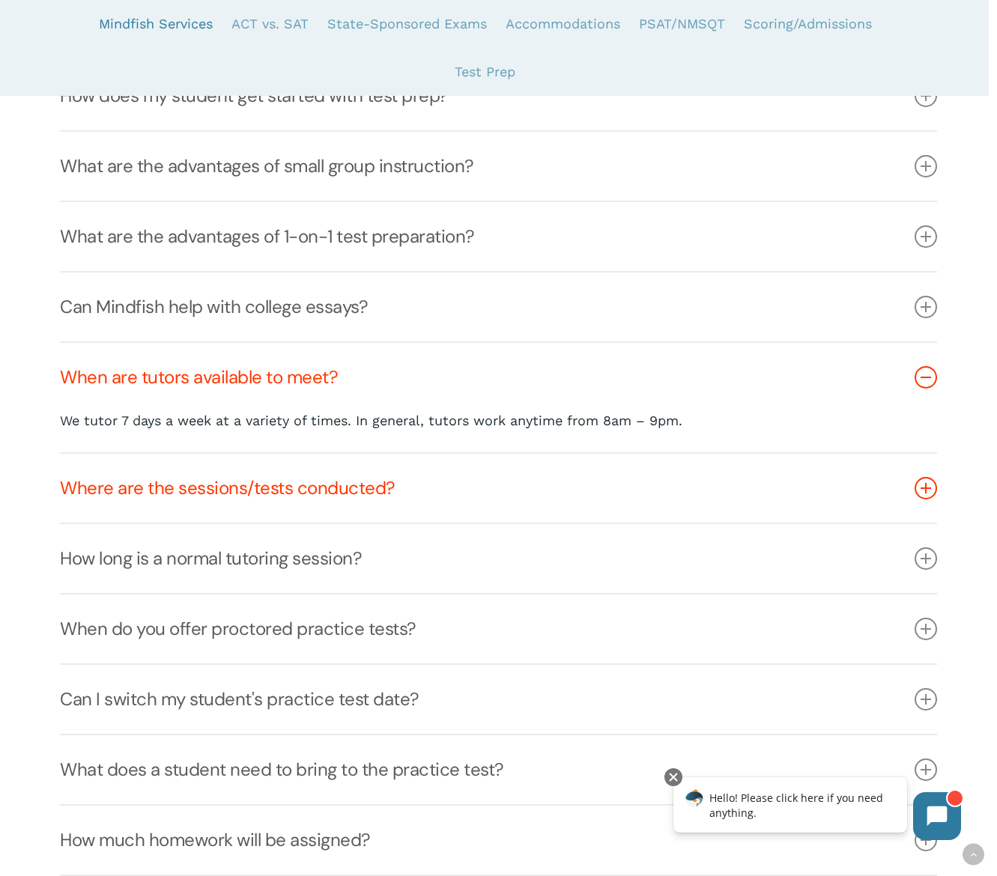
click at [273, 488] on link "Where are the sessions/tests conducted?" at bounding box center [498, 488] width 877 height 69
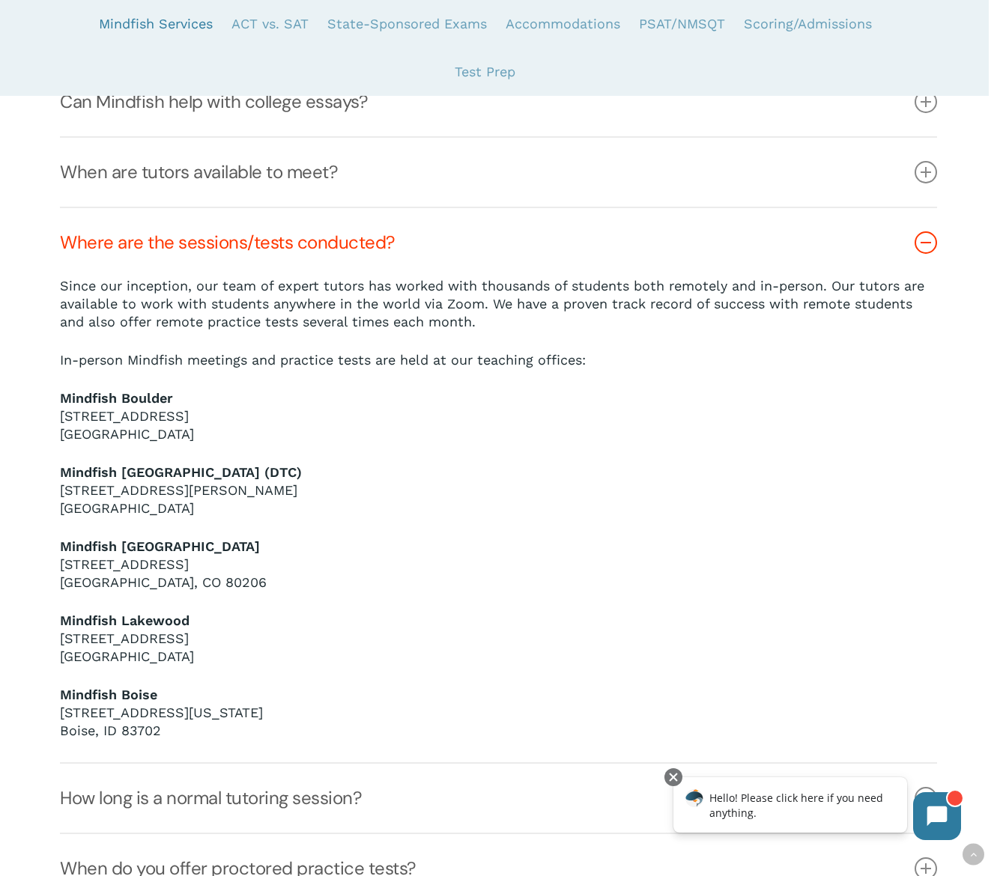
scroll to position [1056, 0]
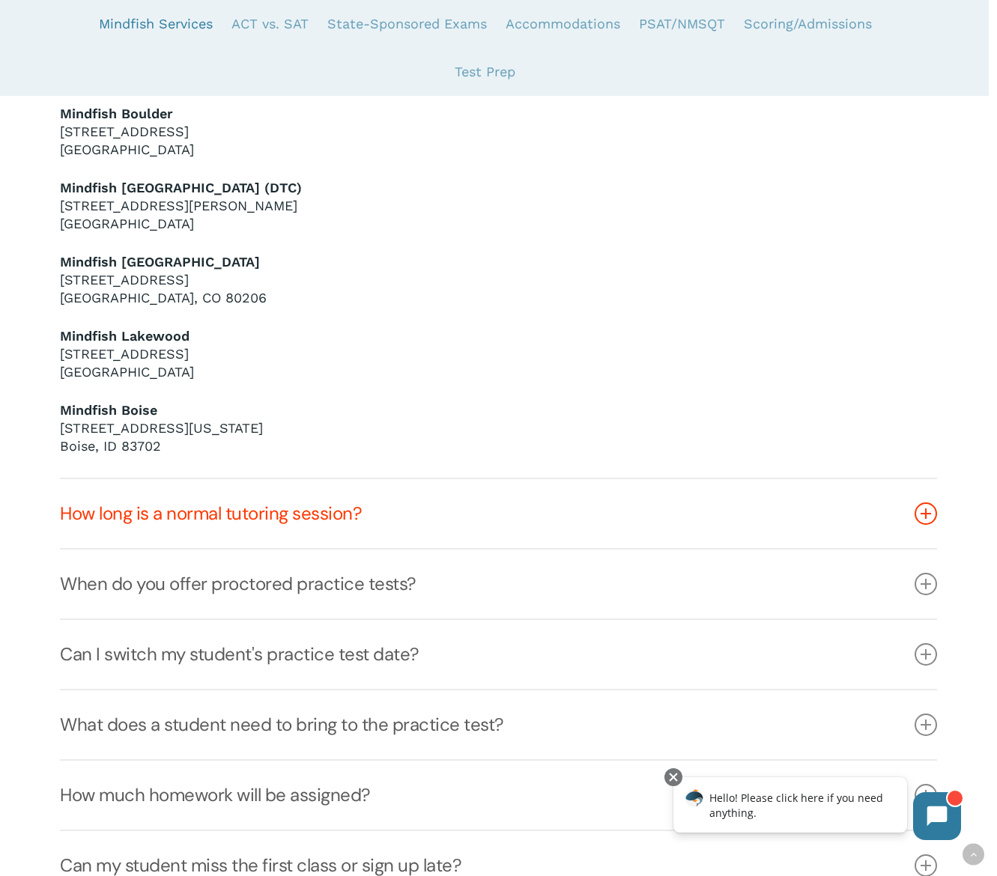
click at [310, 516] on link "How long is a normal tutoring session?" at bounding box center [498, 513] width 877 height 69
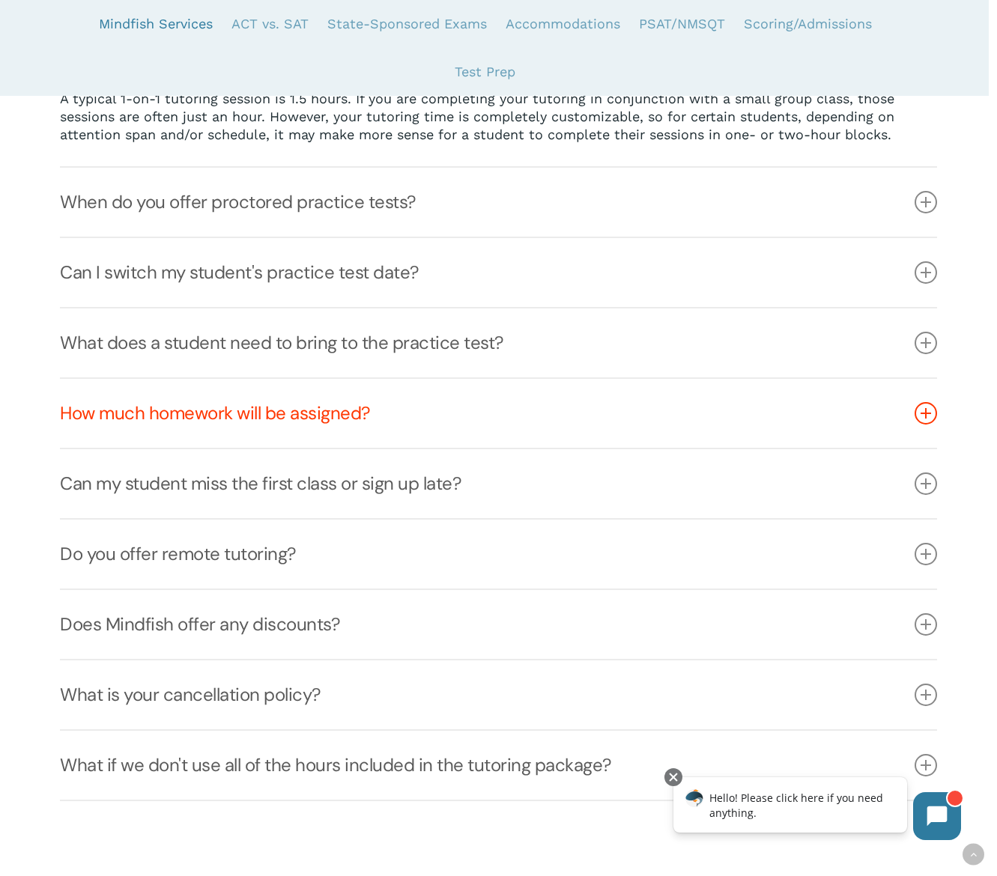
scroll to position [1001, 0]
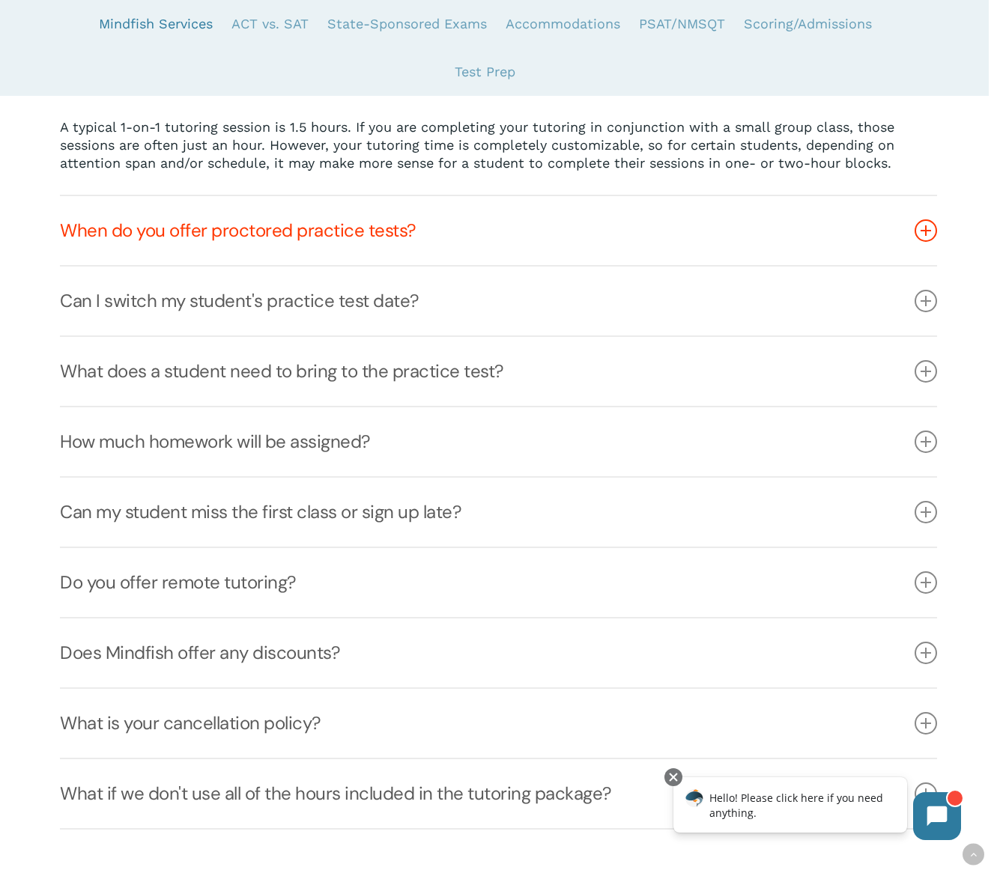
click at [222, 236] on link "When do you offer proctored practice tests?" at bounding box center [498, 230] width 877 height 69
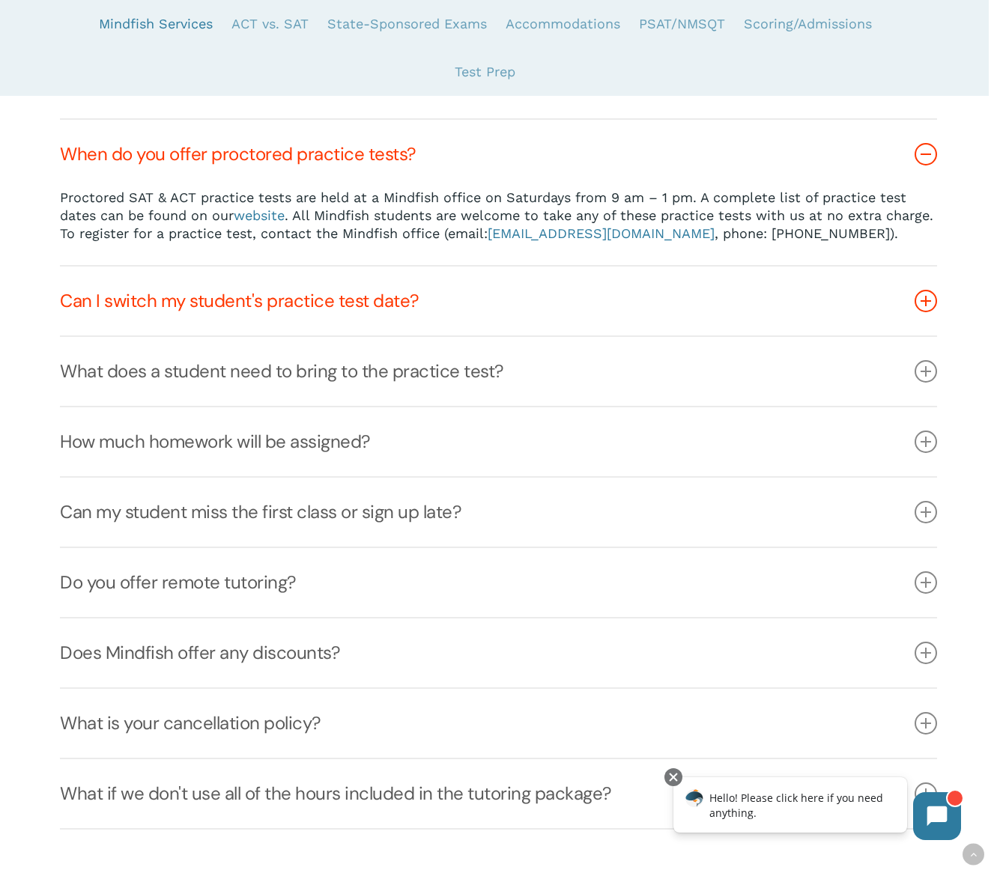
click at [225, 300] on link "Can I switch my student's practice test date?" at bounding box center [498, 301] width 877 height 69
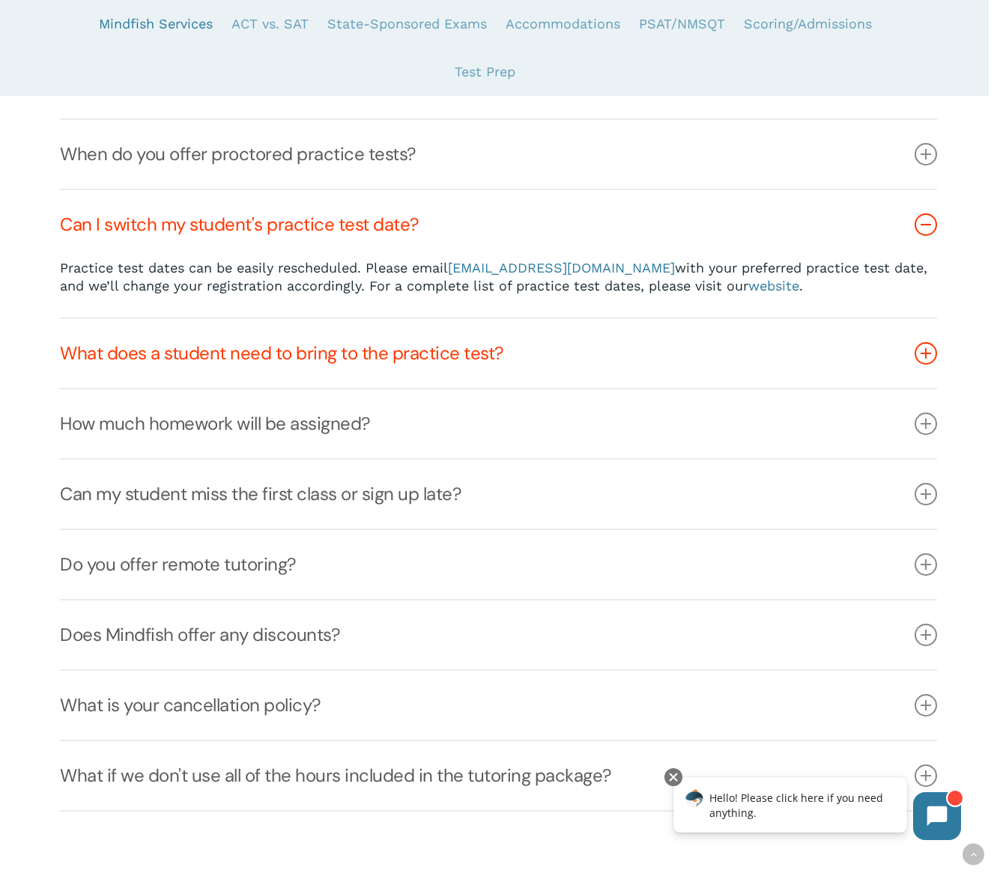
click at [277, 363] on link "What does a student need to bring to the practice test?" at bounding box center [498, 353] width 877 height 69
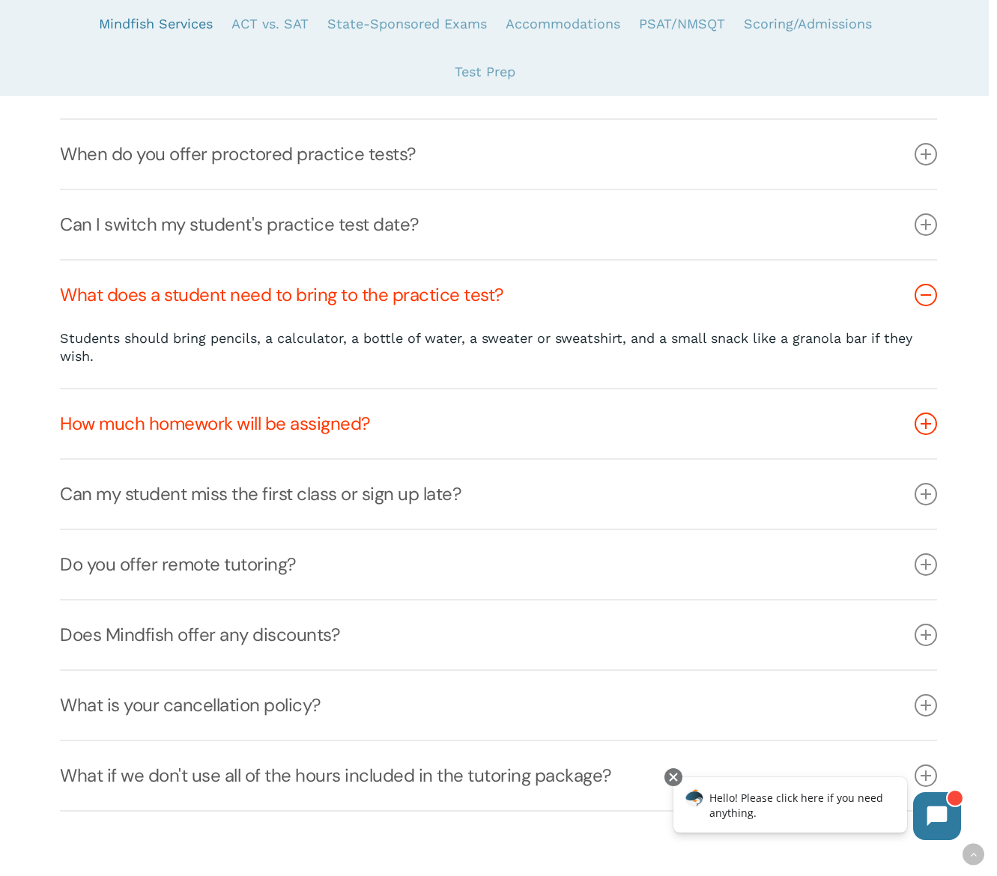
click at [246, 429] on link "How much homework will be assigned?" at bounding box center [498, 424] width 877 height 69
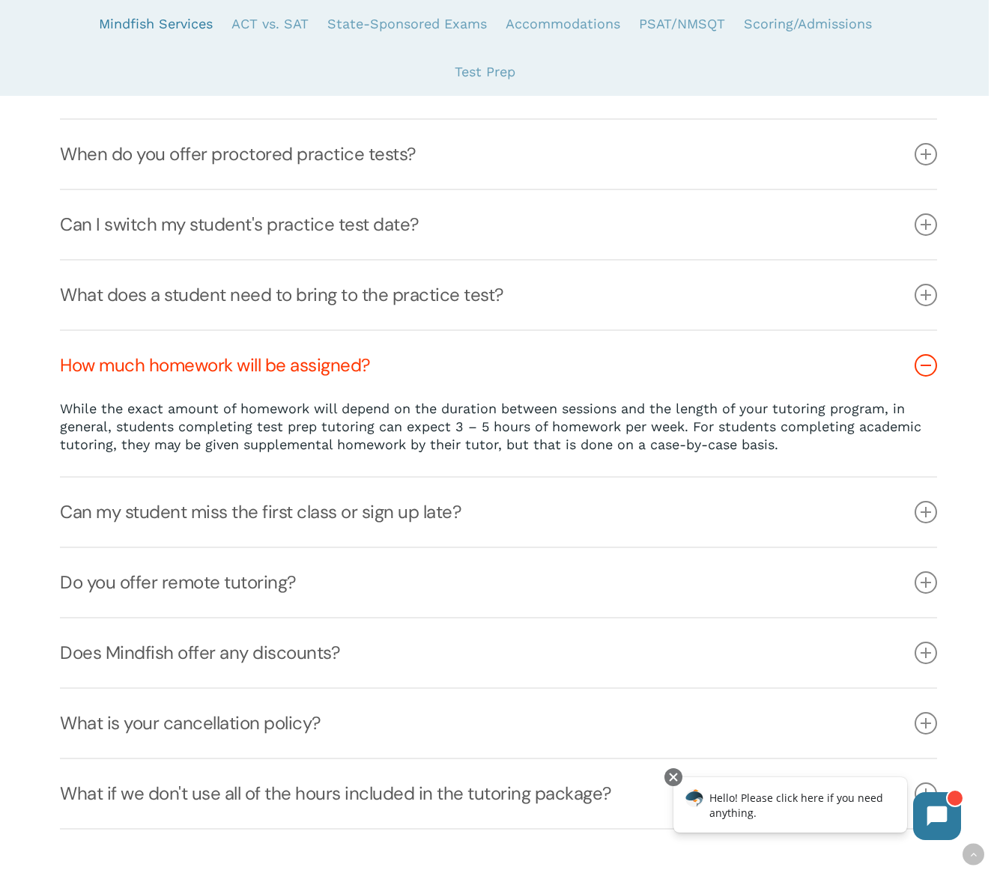
scroll to position [1121, 0]
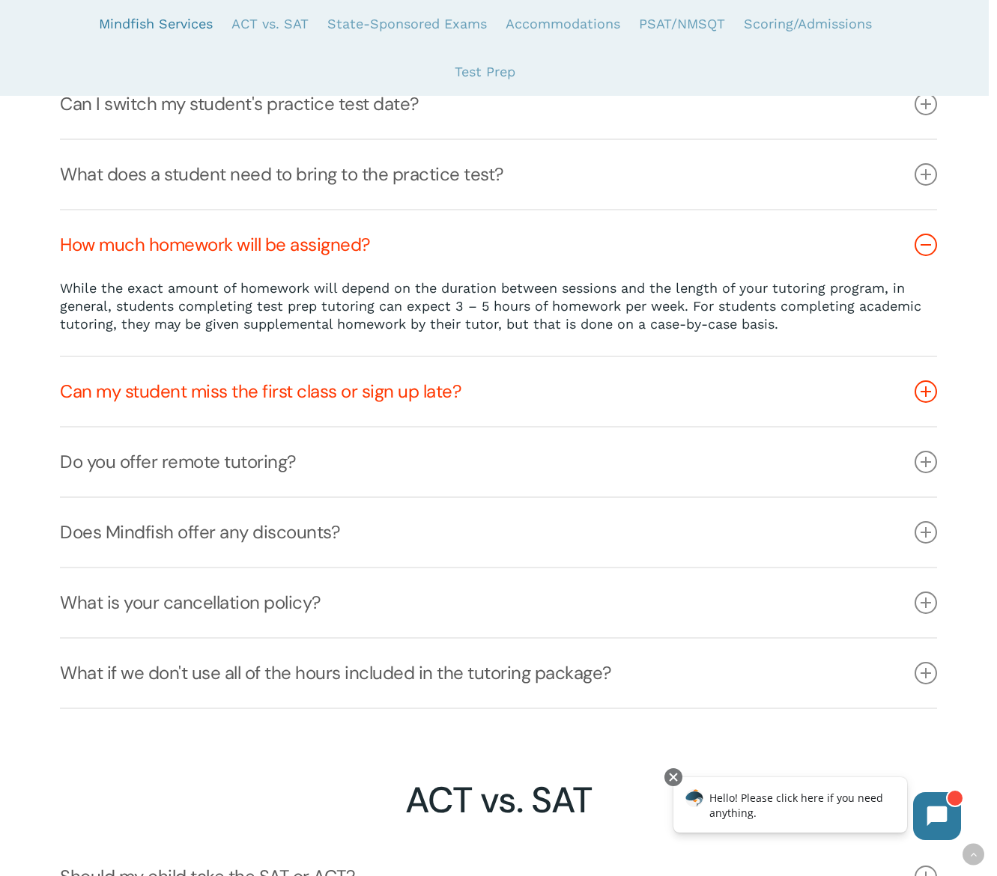
click at [302, 383] on link "Can my student miss the first class or sign up late?" at bounding box center [498, 391] width 877 height 69
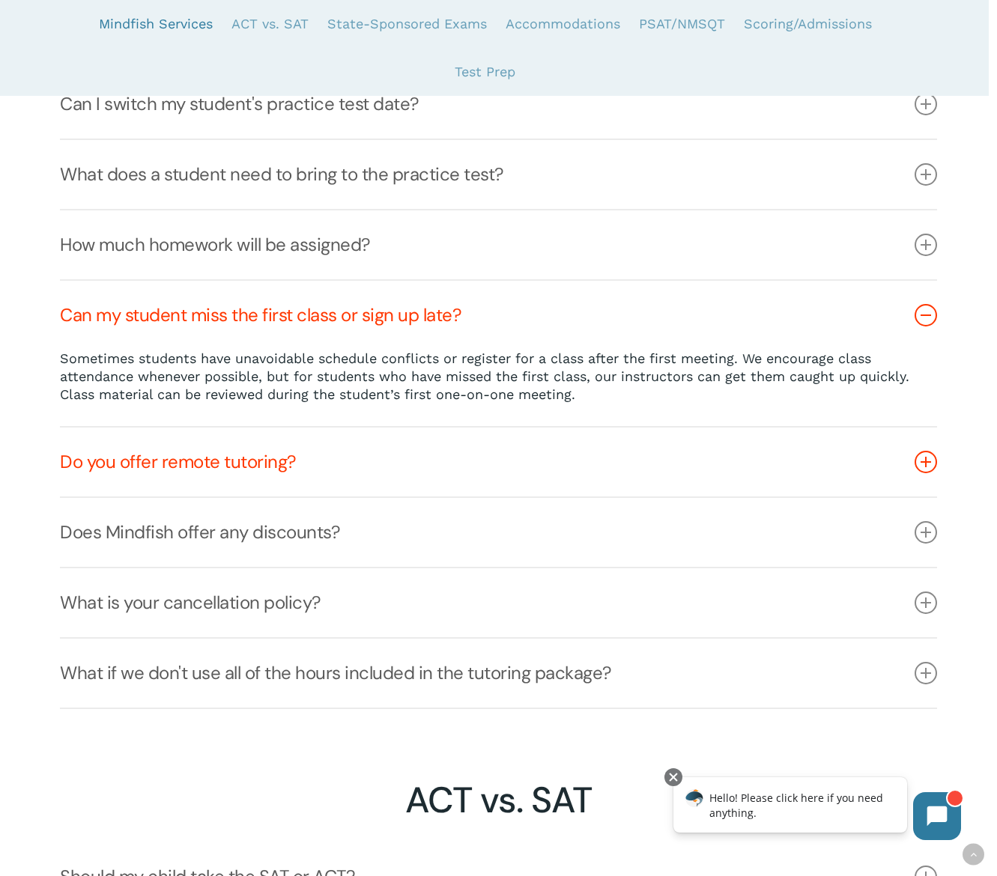
click at [266, 463] on link "Do you offer remote tutoring?" at bounding box center [498, 462] width 877 height 69
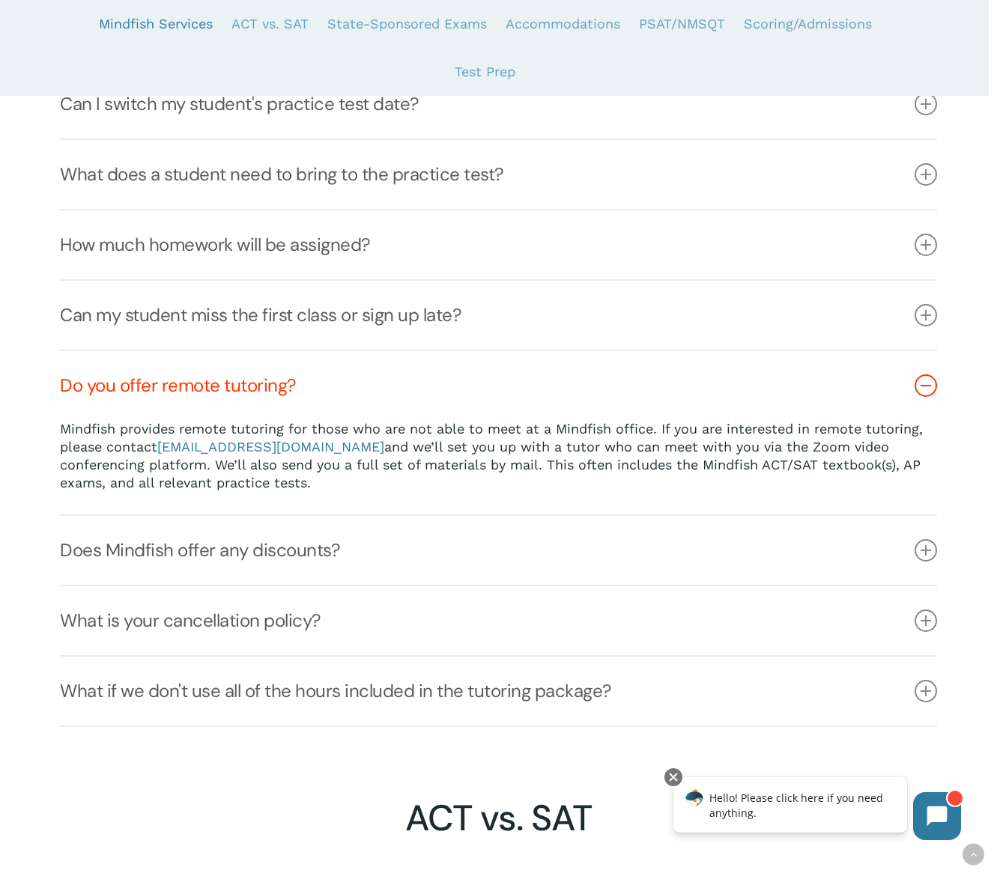
scroll to position [1238, 0]
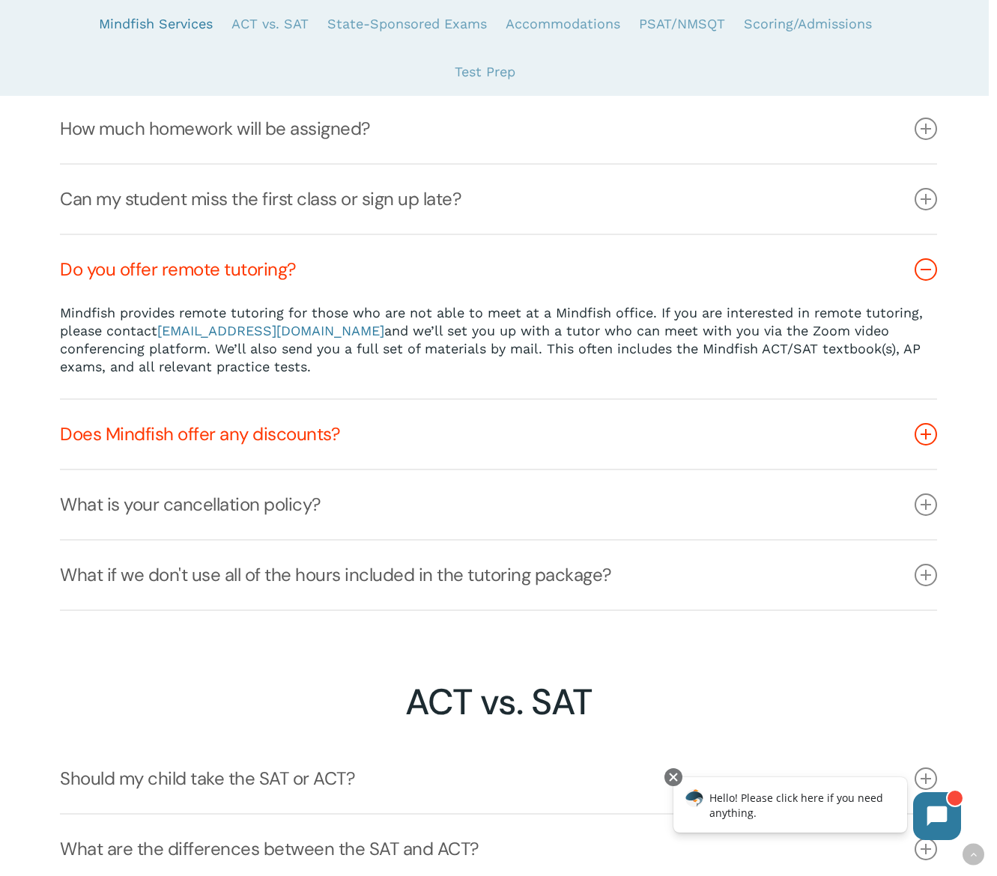
click at [284, 446] on link "Does Mindfish offer any discounts?" at bounding box center [498, 434] width 877 height 69
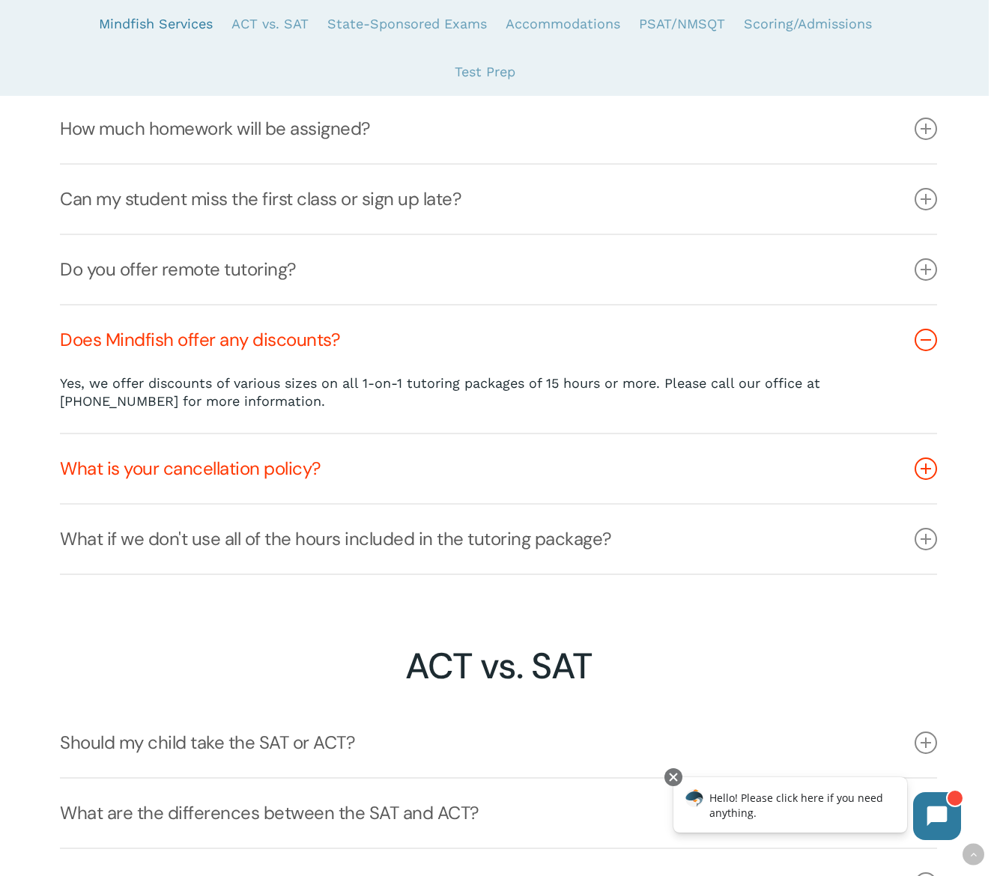
click at [285, 471] on link "What is your cancellation policy?" at bounding box center [498, 468] width 877 height 69
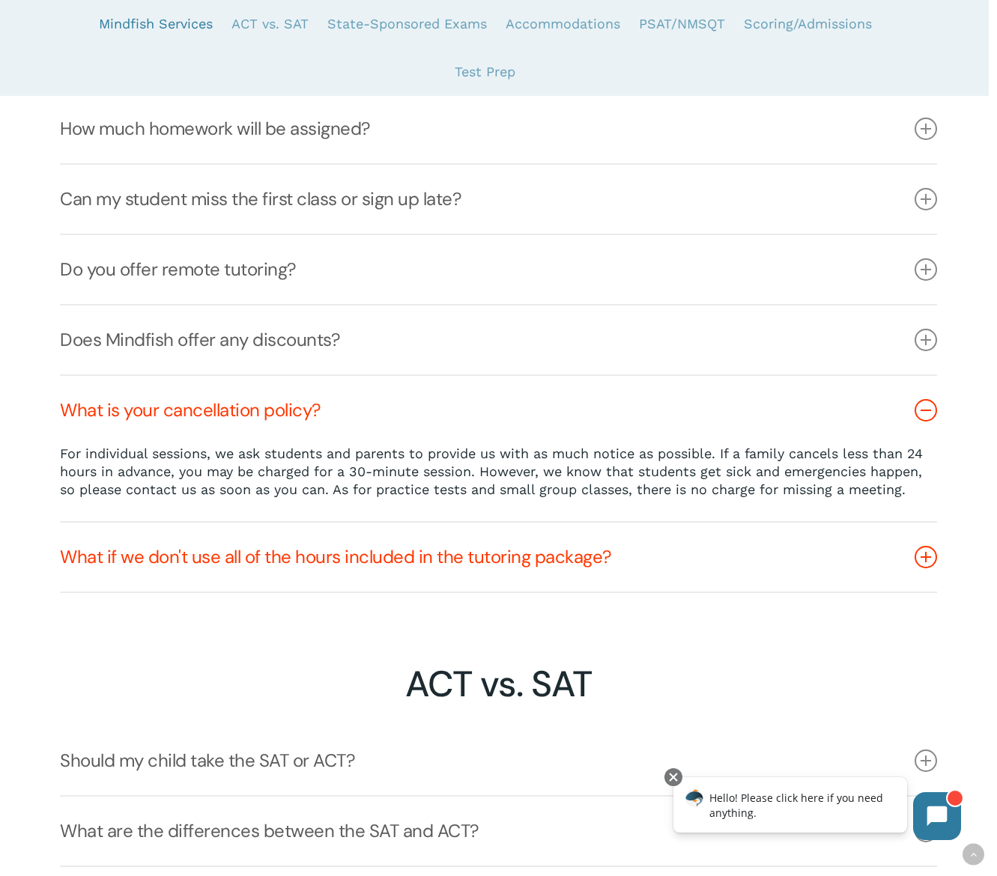
click at [296, 560] on link "What if we don't use all of the hours included in the tutoring package?" at bounding box center [498, 557] width 877 height 69
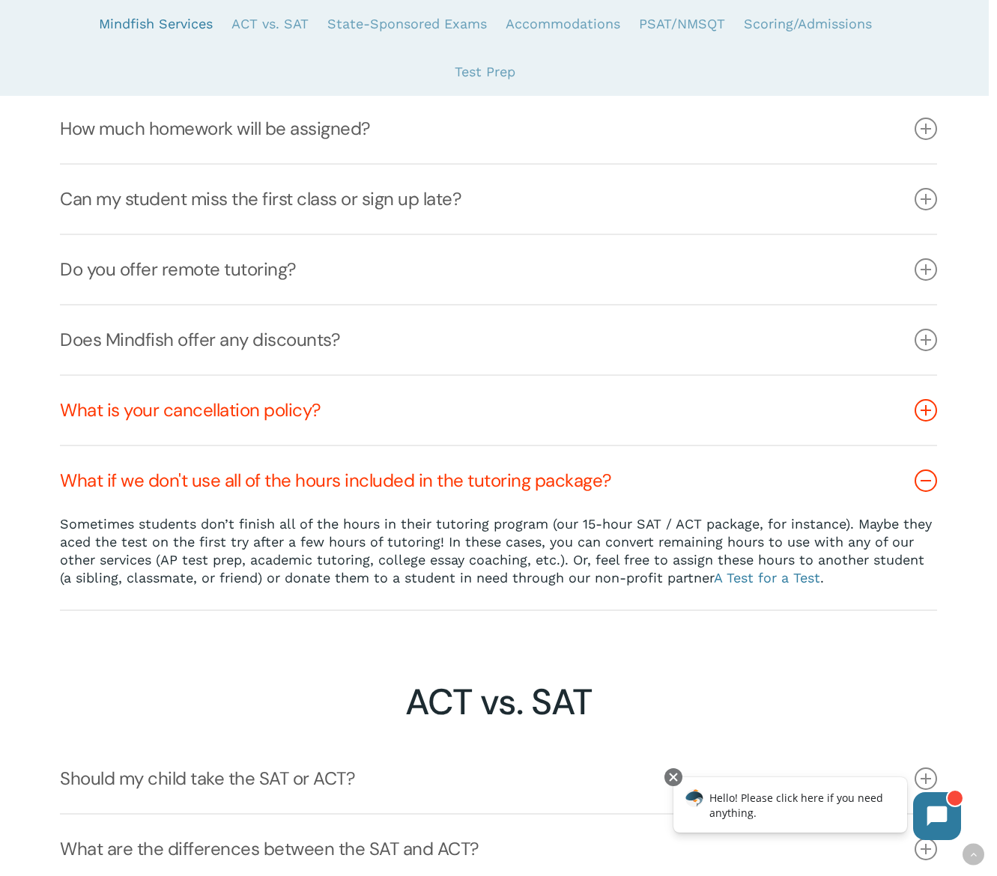
click at [261, 399] on link "What is your cancellation policy?" at bounding box center [498, 410] width 877 height 69
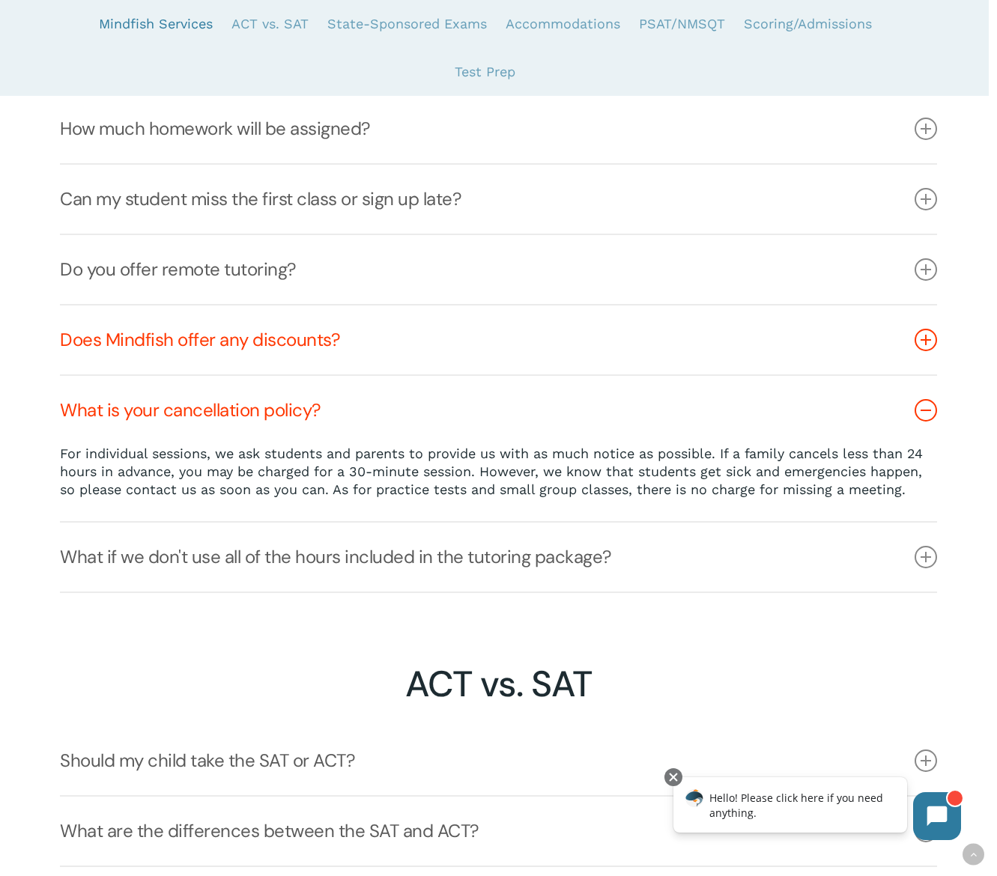
click at [263, 345] on link "Does Mindfish offer any discounts?" at bounding box center [498, 340] width 877 height 69
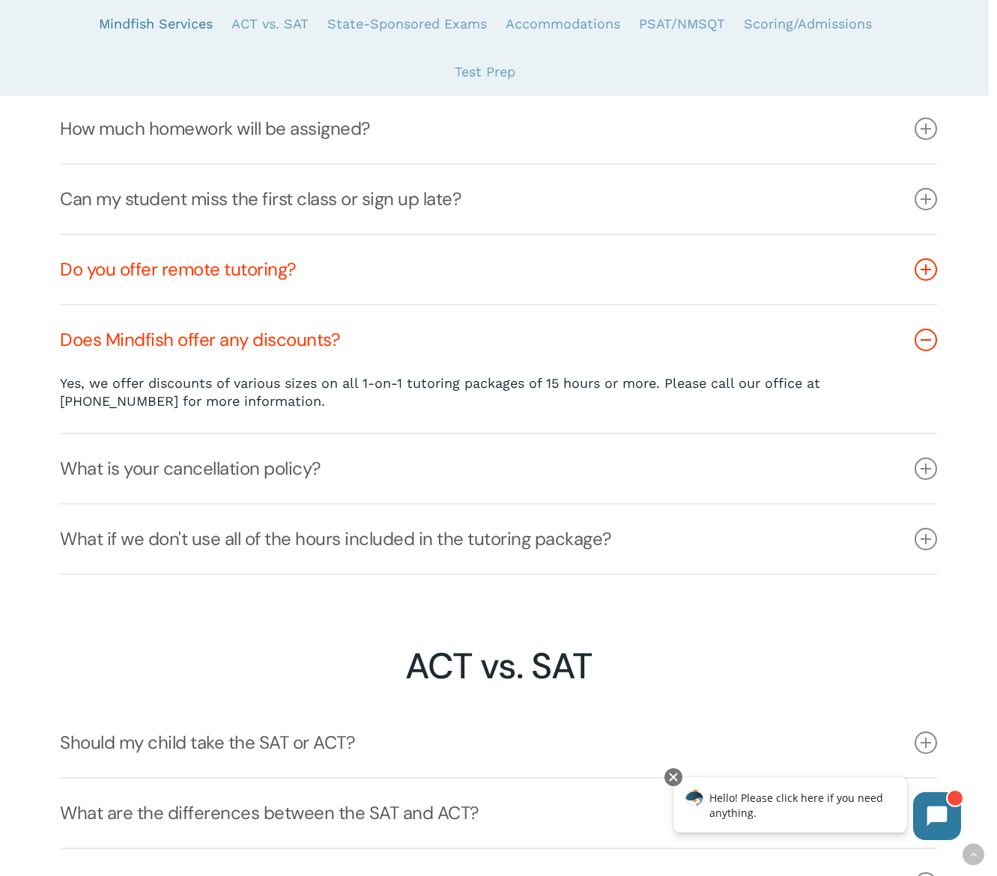
click at [270, 280] on link "Do you offer remote tutoring?" at bounding box center [498, 269] width 877 height 69
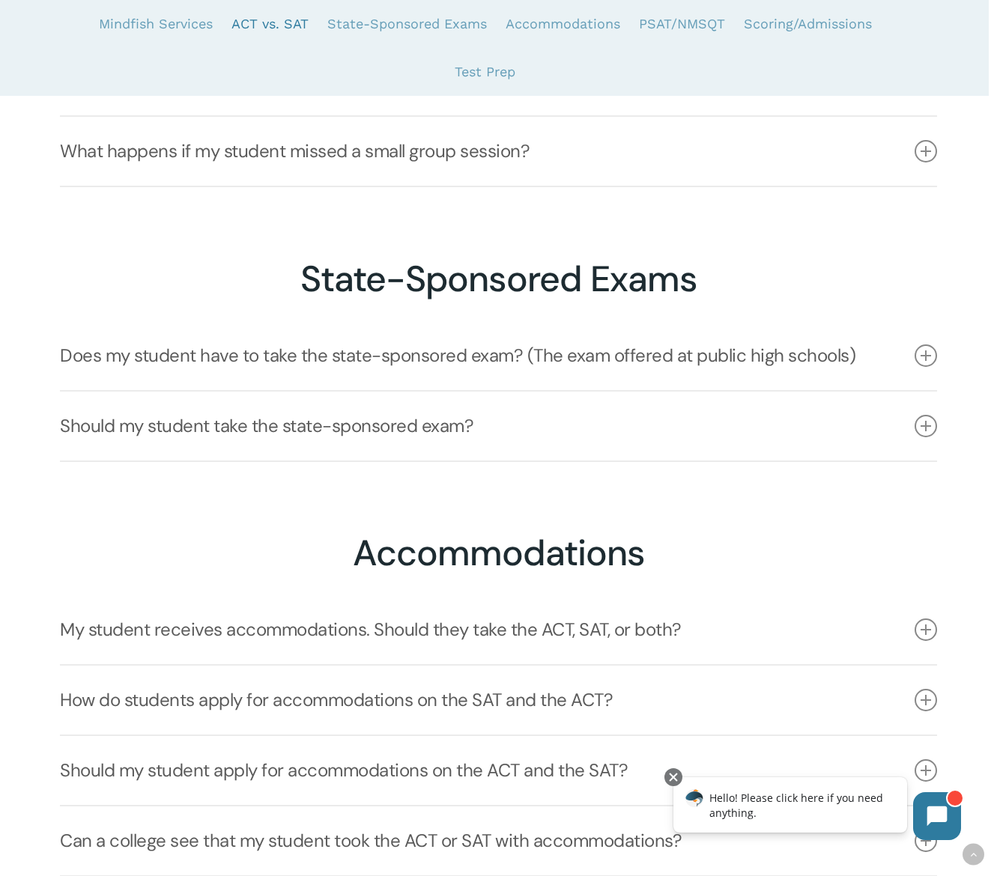
scroll to position [2556, 0]
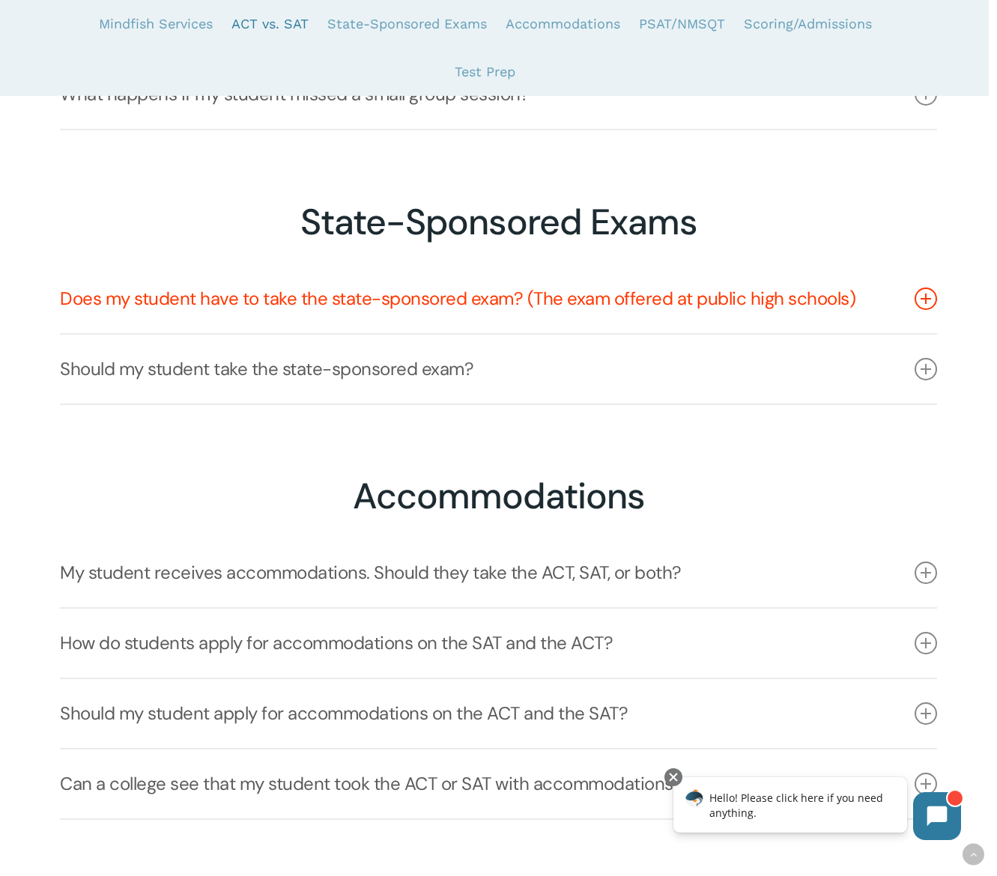
click at [595, 301] on link "Does my student have to take the state-sponsored exam? (The exam offered at pub…" at bounding box center [498, 298] width 877 height 69
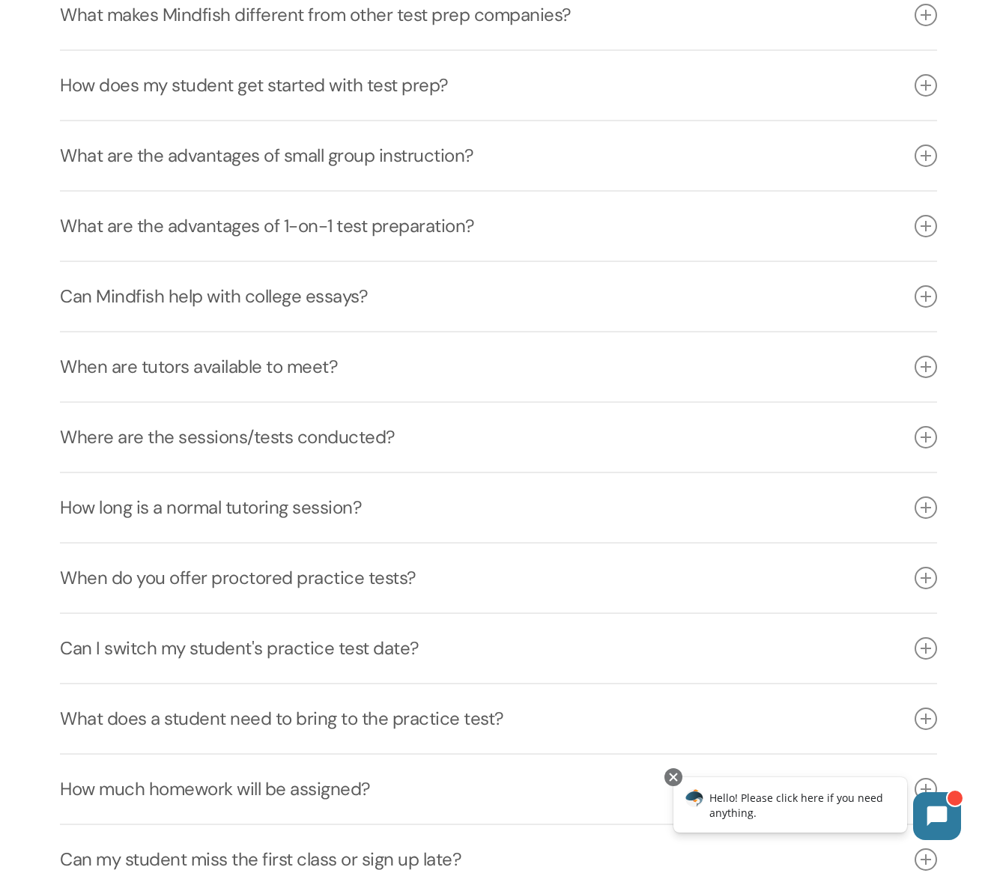
scroll to position [0, 0]
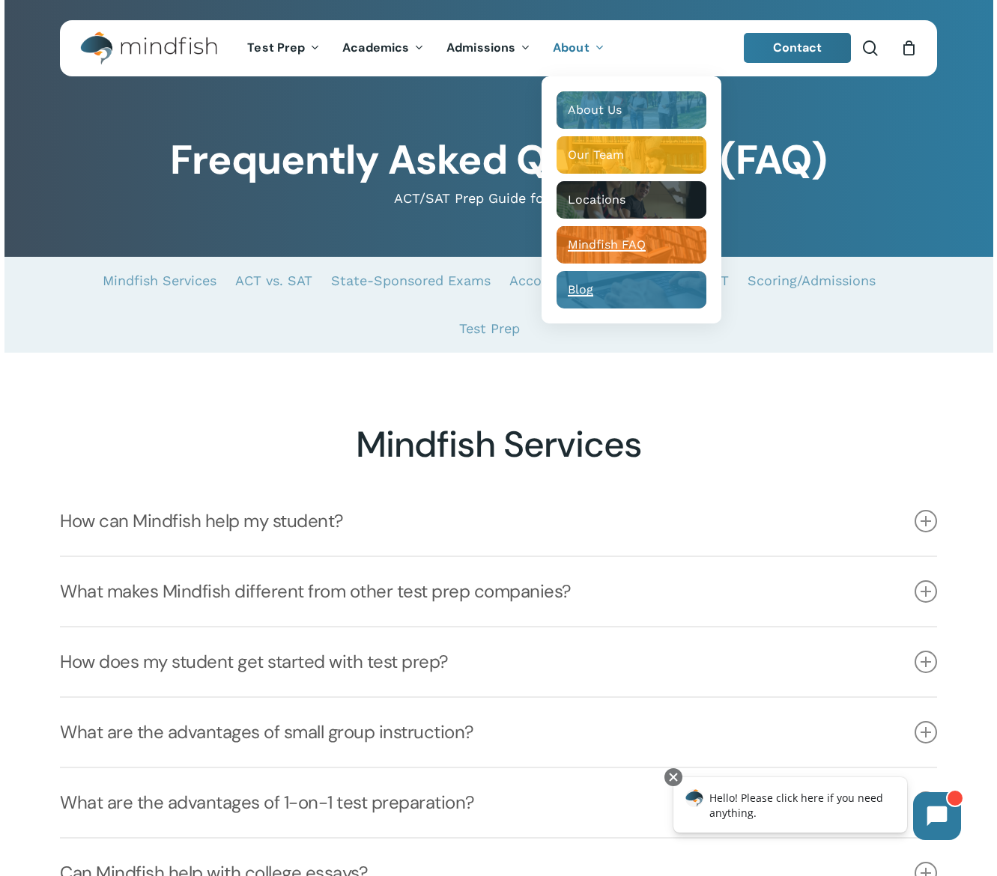
click at [593, 294] on div "Blog" at bounding box center [631, 289] width 127 height 15
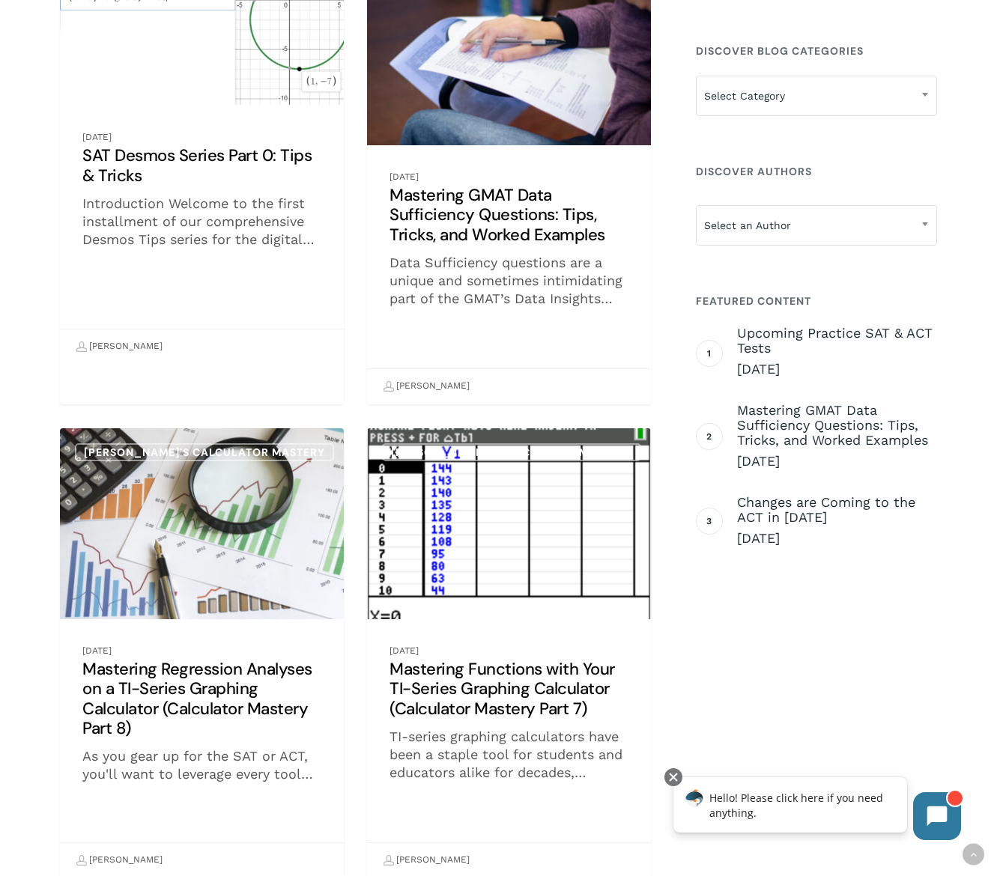
scroll to position [9961, 0]
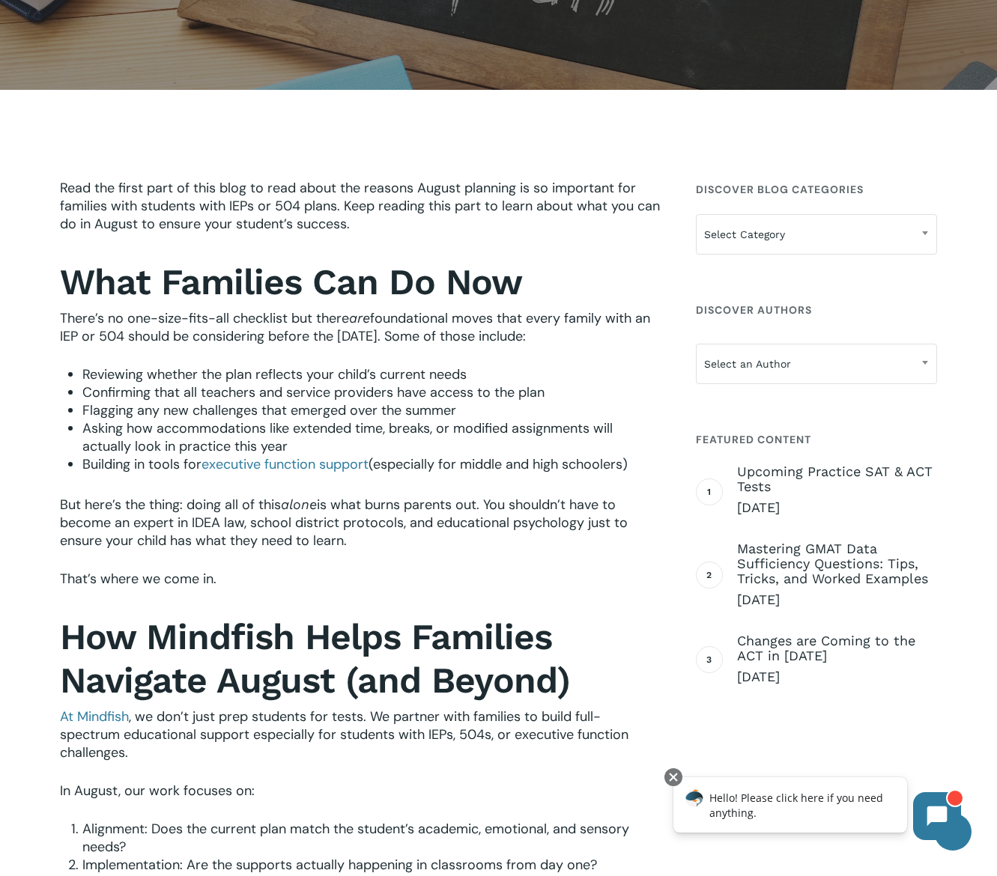
scroll to position [406, 0]
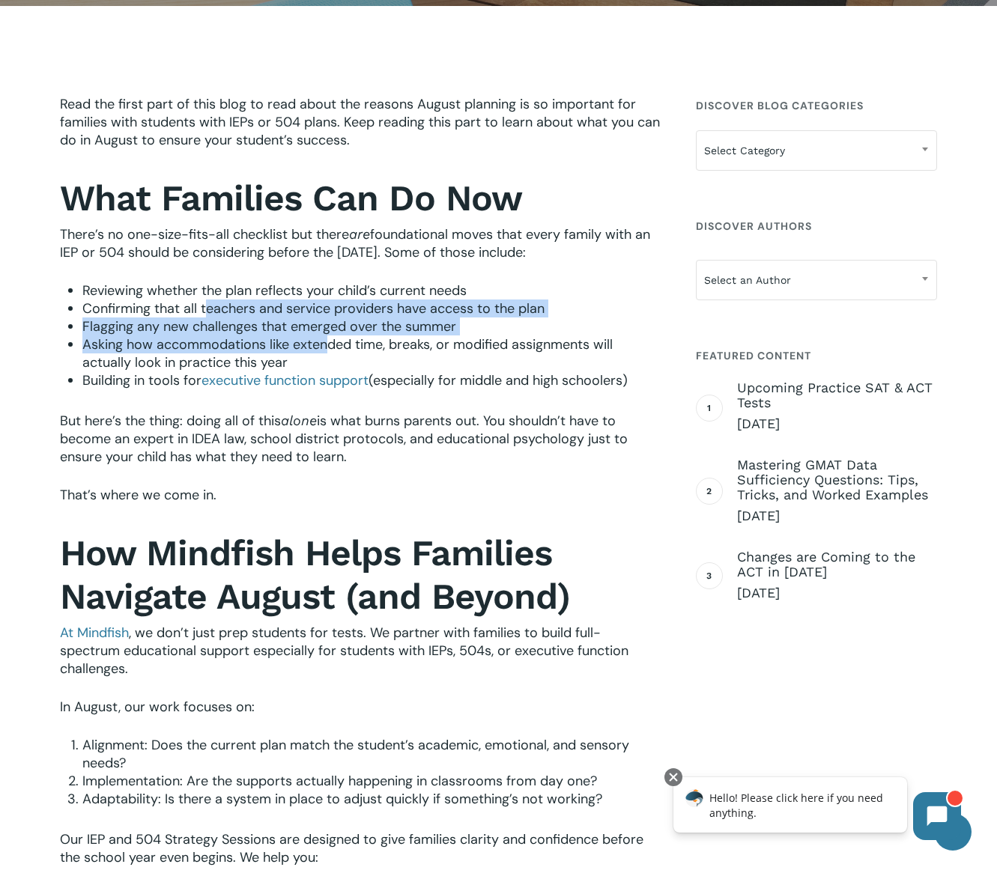
drag, startPoint x: 209, startPoint y: 306, endPoint x: 325, endPoint y: 348, distance: 123.5
click at [325, 348] on ul "Reviewing whether the plan reflects your child’s current needs Confirming that …" at bounding box center [371, 336] width 578 height 108
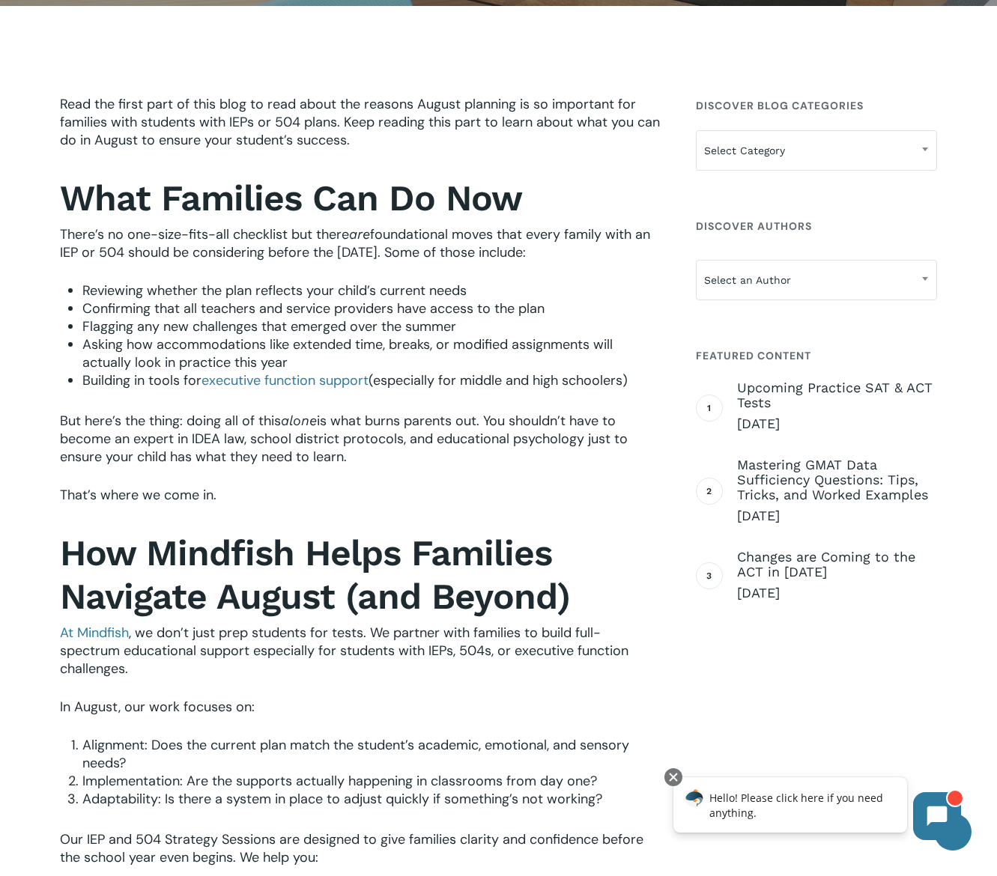
click at [411, 429] on span "is what burns parents out. You shouldn’t have to become an expert in IDEA law, …" at bounding box center [344, 439] width 568 height 54
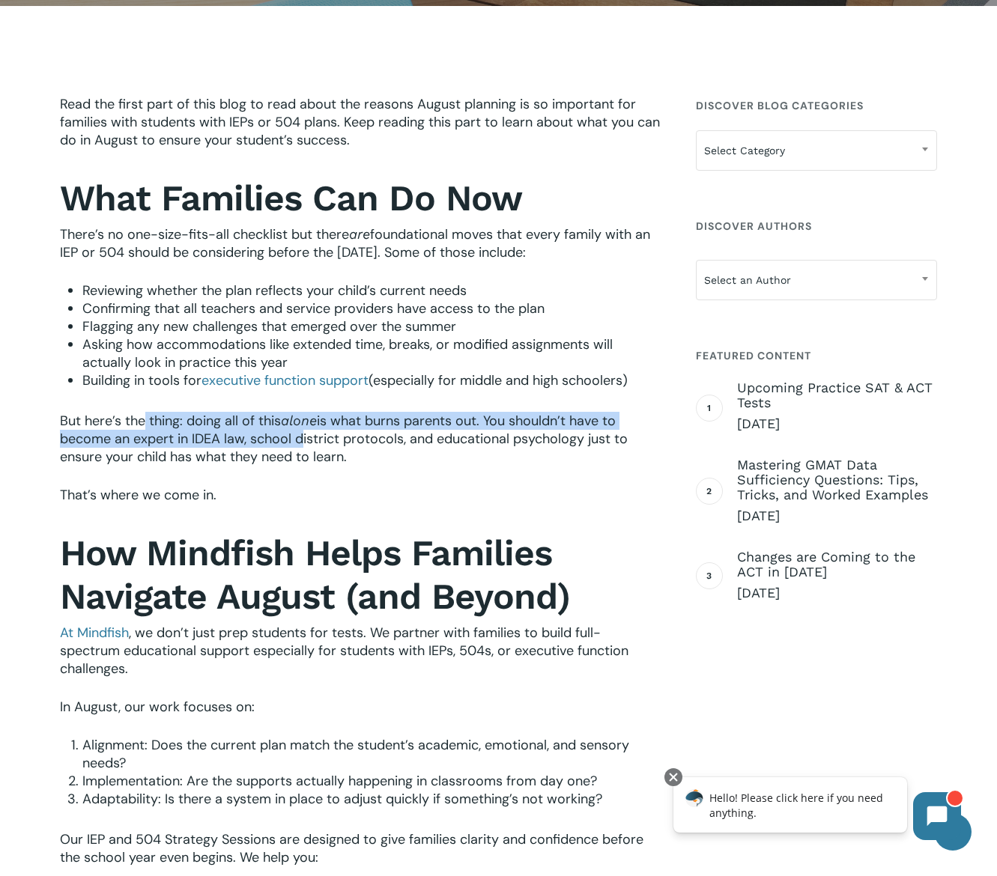
drag, startPoint x: 220, startPoint y: 427, endPoint x: 295, endPoint y: 446, distance: 77.4
click at [295, 446] on p "But here’s the thing: doing all of this alone is what burns parents out. You sh…" at bounding box center [360, 449] width 601 height 74
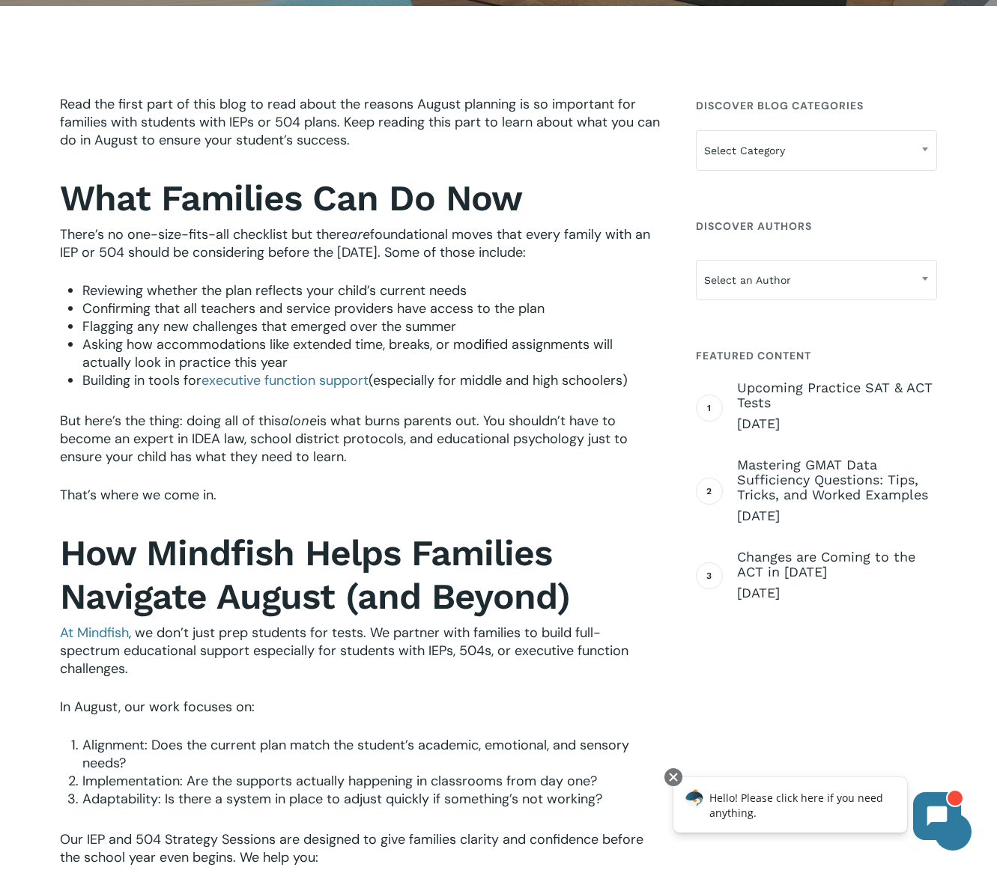
click at [369, 465] on p "But here’s the thing: doing all of this alone is what burns parents out. You sh…" at bounding box center [360, 449] width 601 height 74
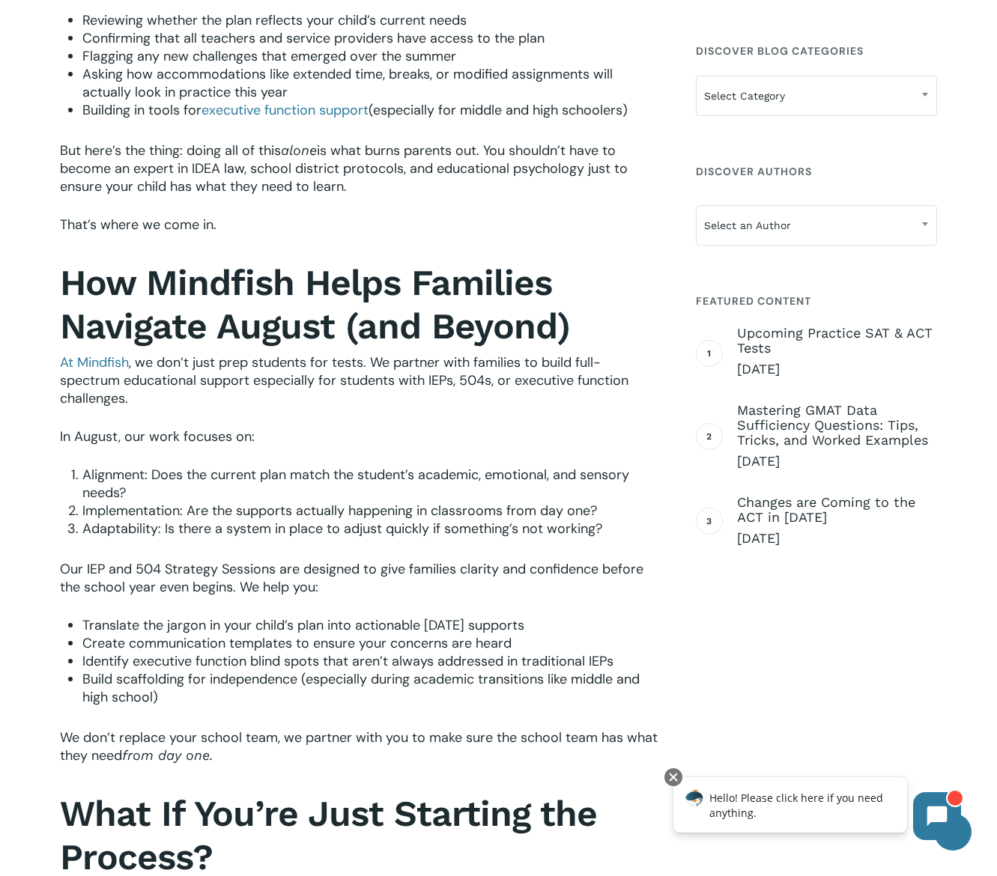
scroll to position [703, 0]
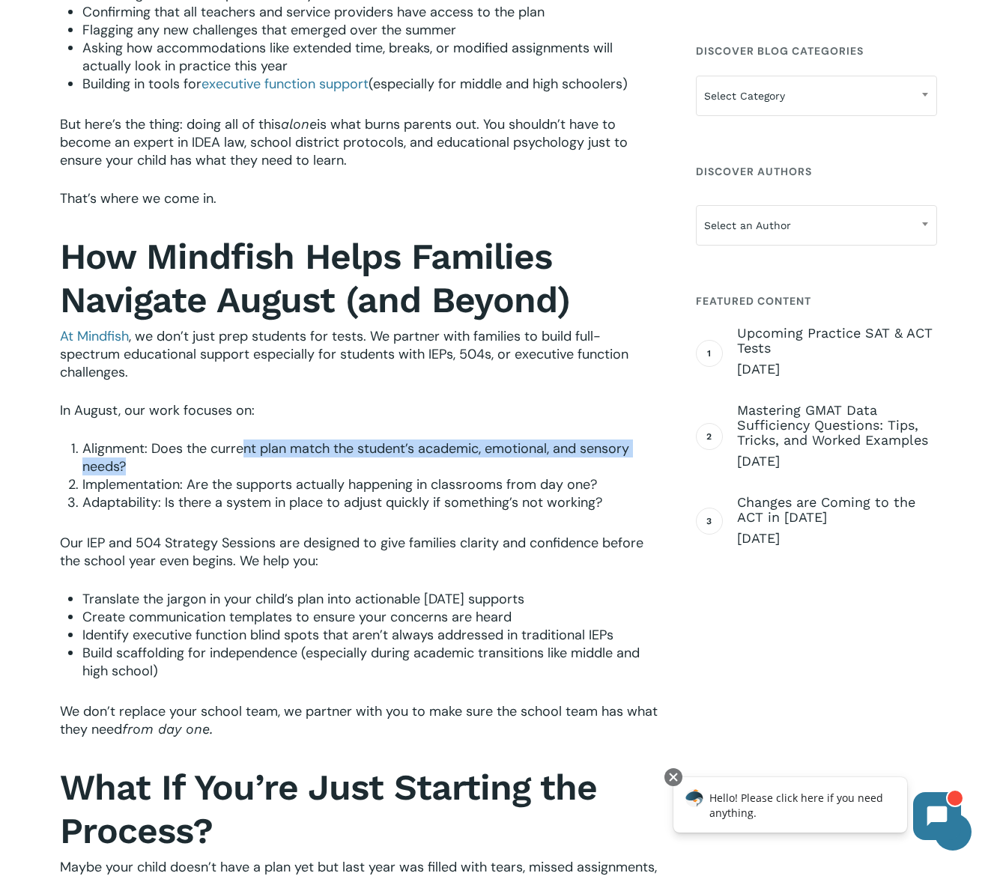
drag, startPoint x: 339, startPoint y: 457, endPoint x: 375, endPoint y: 462, distance: 35.6
click at [375, 462] on li "Alignment: Does the current plan match the student’s academic, emotional, and s…" at bounding box center [371, 458] width 578 height 36
click at [351, 500] on span "Adaptability: Is there a system in place to adjust quickly if something’s not w…" at bounding box center [342, 503] width 520 height 18
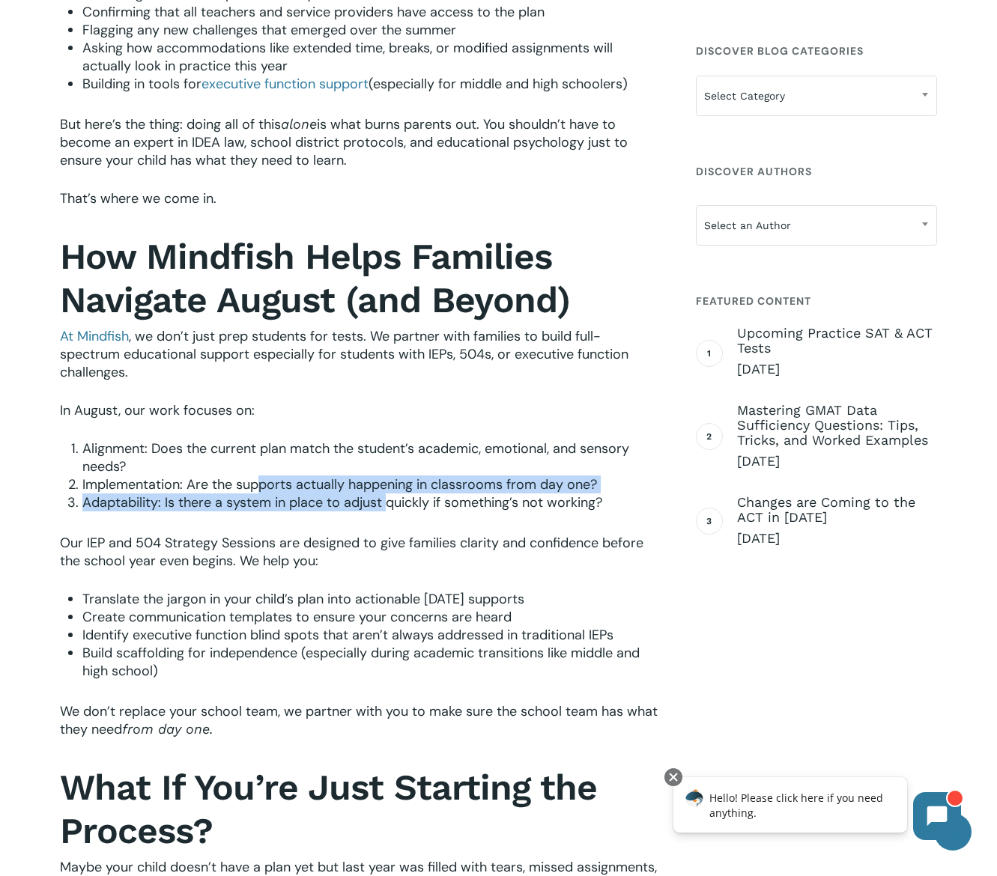
drag, startPoint x: 369, startPoint y: 500, endPoint x: 389, endPoint y: 505, distance: 20.0
click at [389, 505] on ol "Alignment: Does the current plan match the student’s academic, emotional, and s…" at bounding box center [371, 476] width 578 height 72
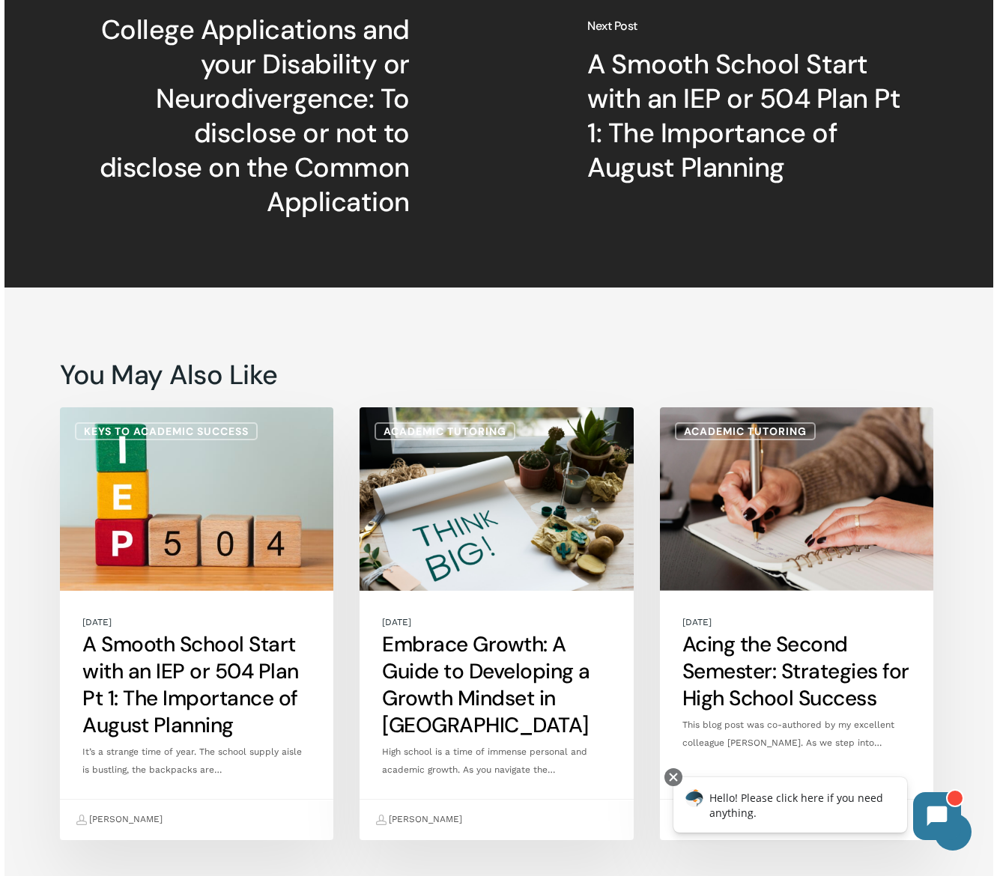
scroll to position [3264, 0]
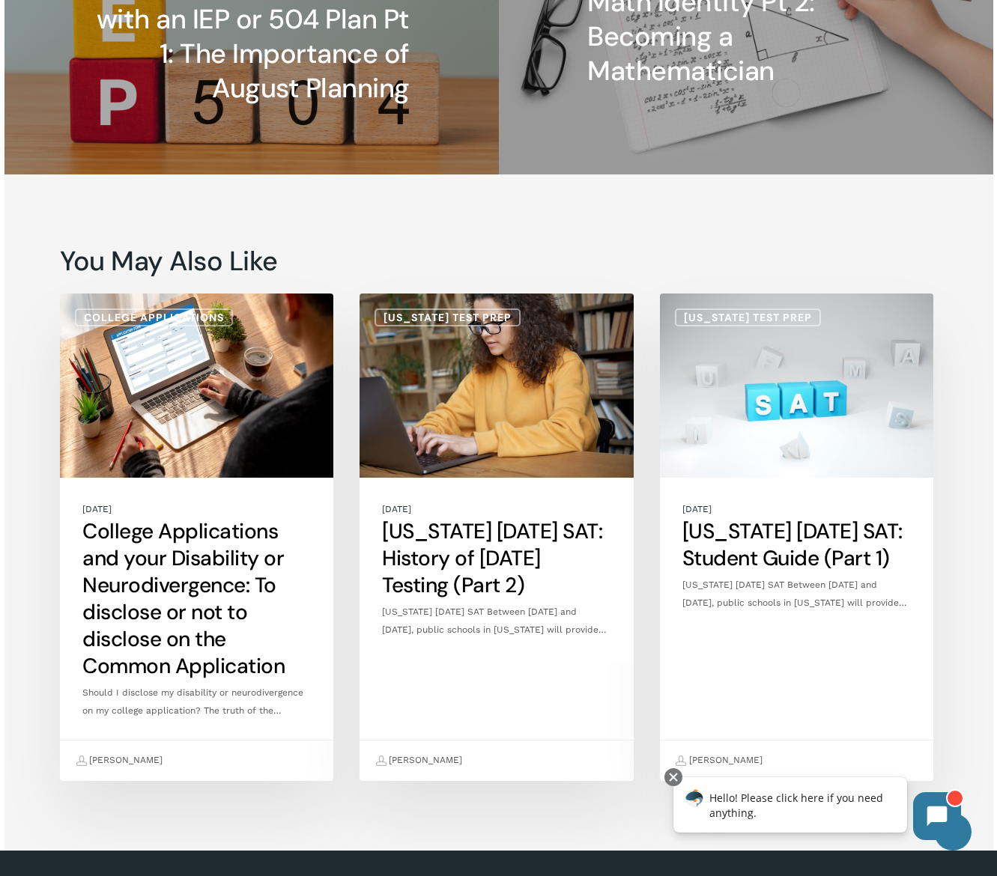
scroll to position [2714, 0]
